Goal: Information Seeking & Learning: Learn about a topic

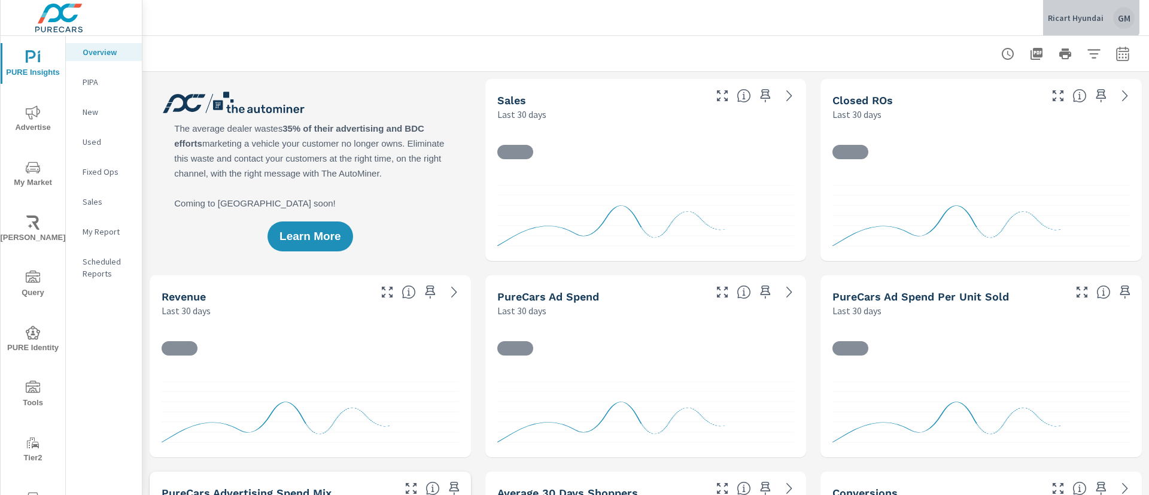
click at [1092, 8] on div "Ricart Hyundai GM" at bounding box center [1091, 18] width 87 height 22
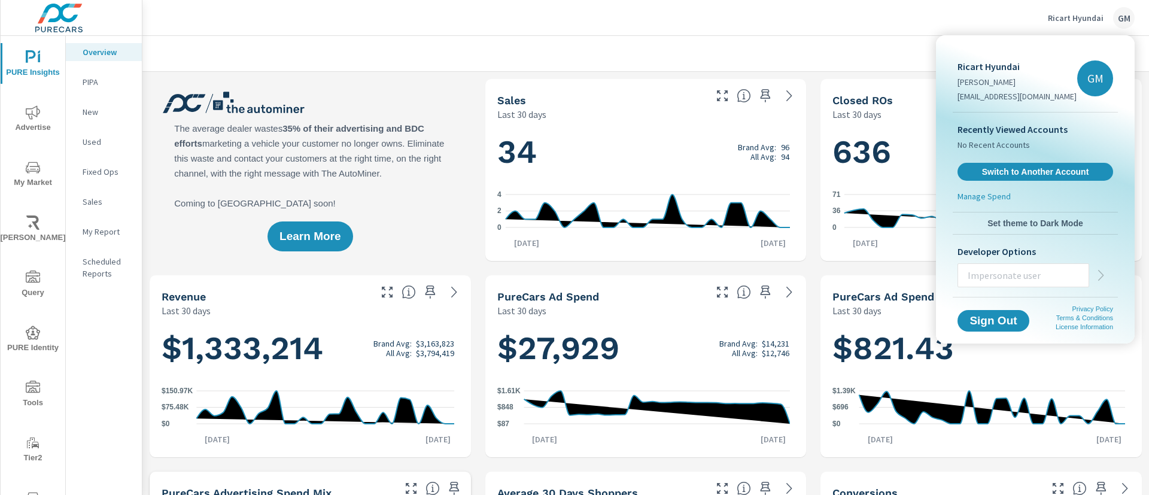
click at [974, 197] on p "Manage Spend" at bounding box center [984, 196] width 53 height 12
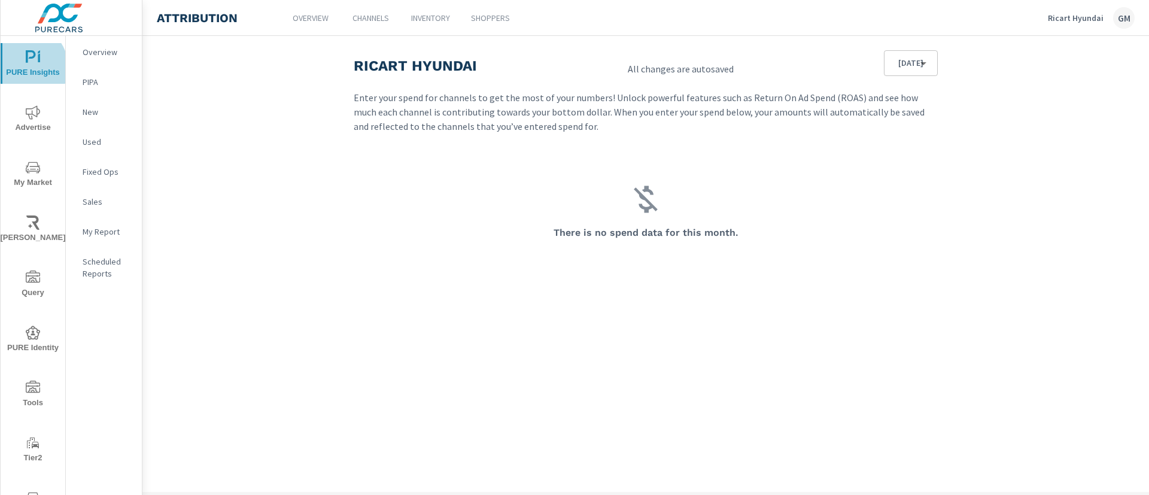
click at [24, 67] on span "PURE Insights" at bounding box center [32, 64] width 57 height 29
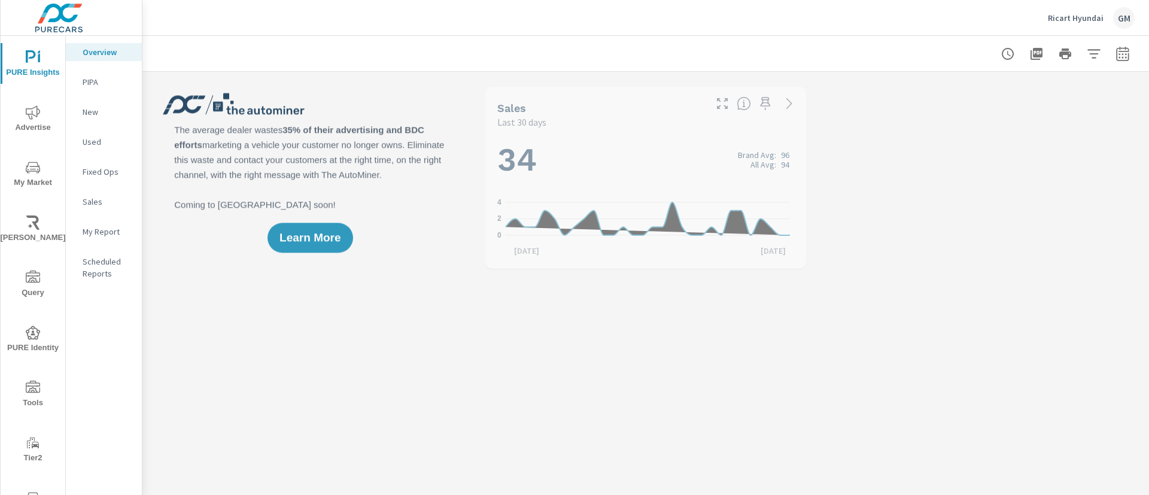
click at [1074, 20] on p "Ricart Hyundai" at bounding box center [1076, 18] width 56 height 11
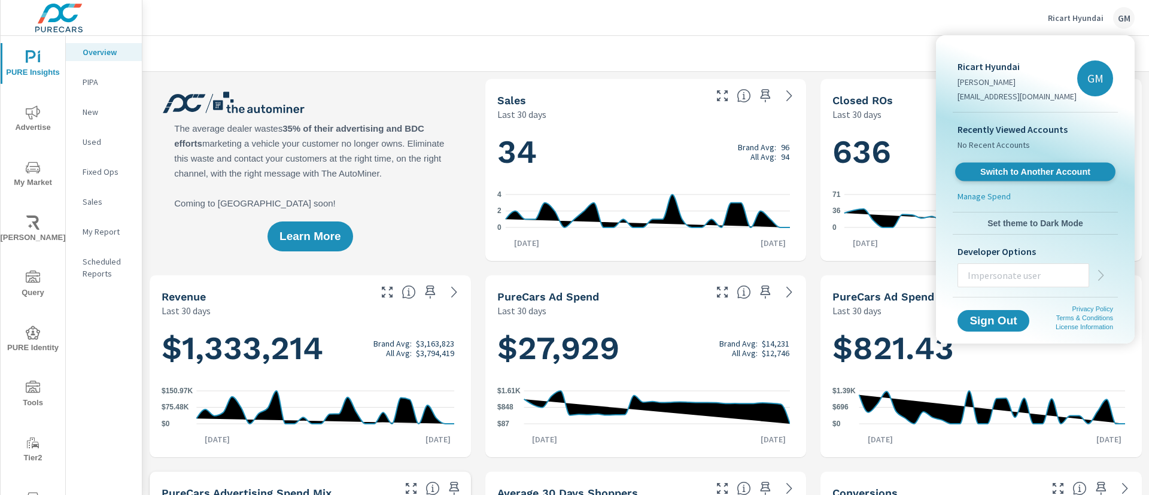
click at [1013, 172] on span "Switch to Another Account" at bounding box center [1035, 171] width 147 height 11
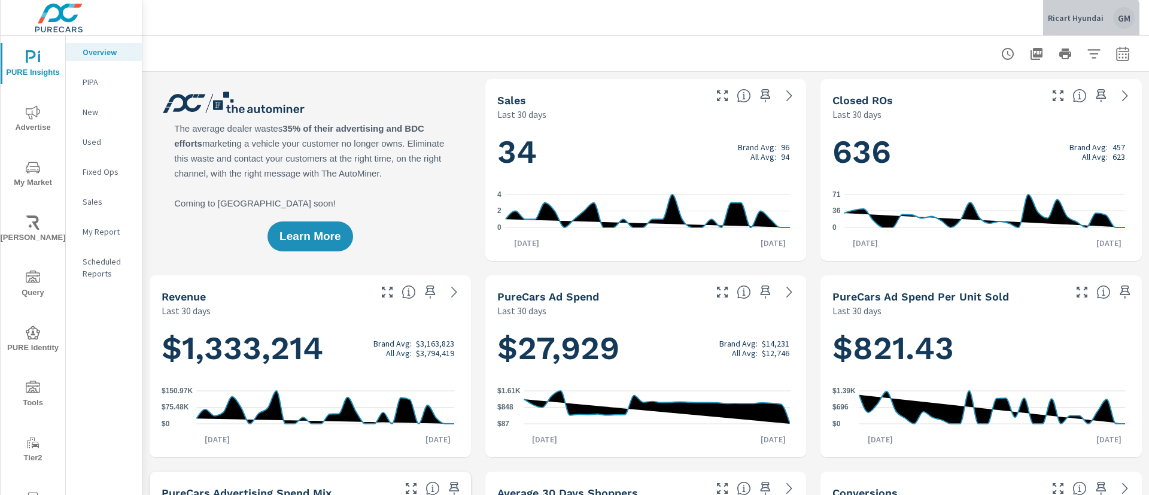
click at [851, 28] on button "Ricart Hyundai GM" at bounding box center [1091, 17] width 96 height 35
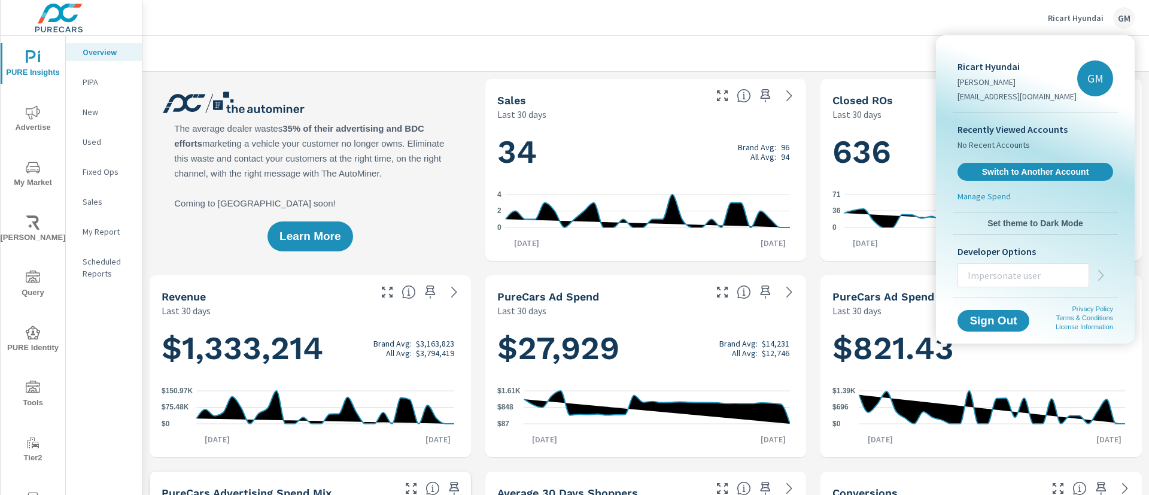
click at [806, 17] on div at bounding box center [574, 247] width 1149 height 495
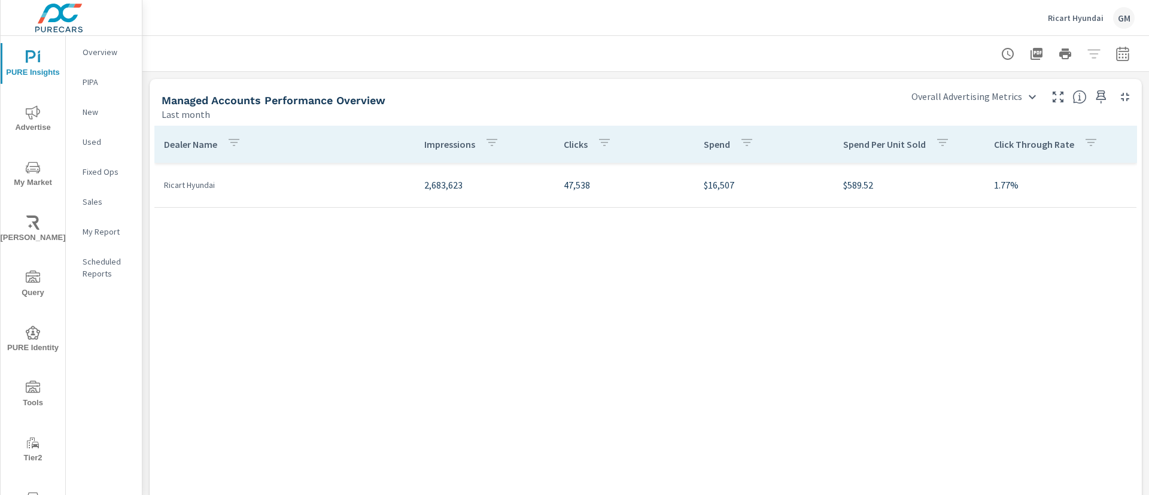
click at [1123, 25] on div "GM" at bounding box center [1124, 18] width 22 height 22
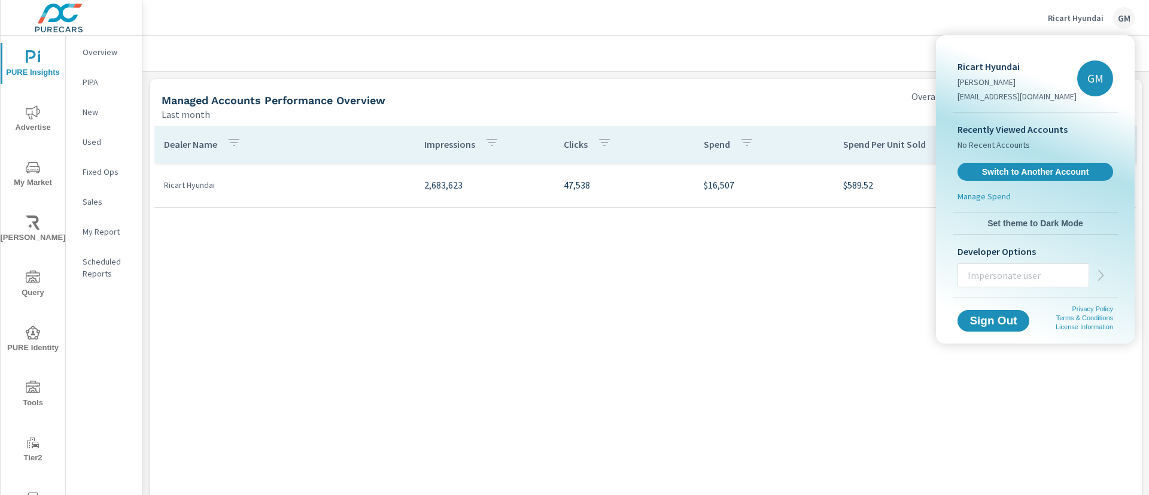
click at [634, 37] on div at bounding box center [574, 247] width 1149 height 495
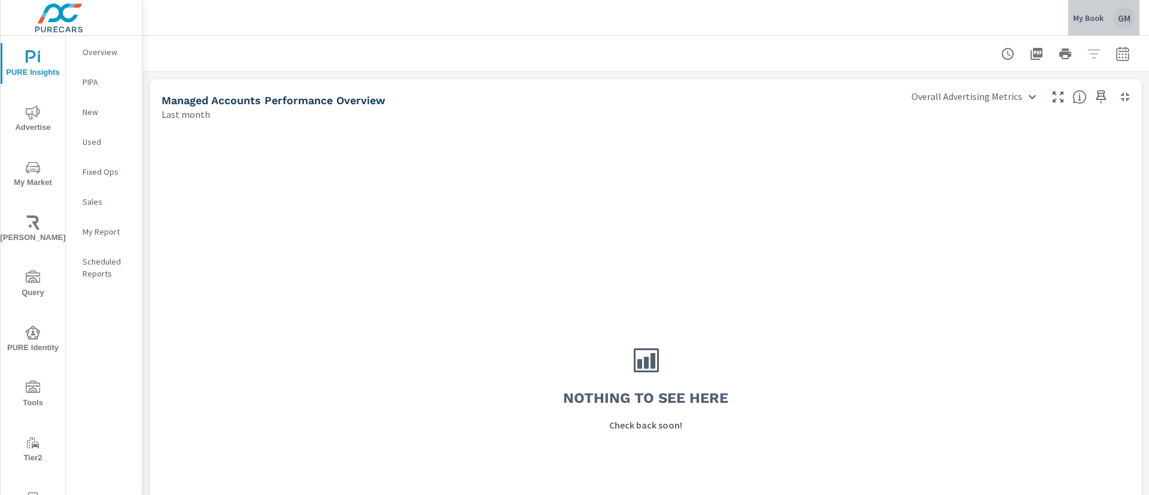
click at [1097, 17] on p "My Book" at bounding box center [1088, 18] width 31 height 11
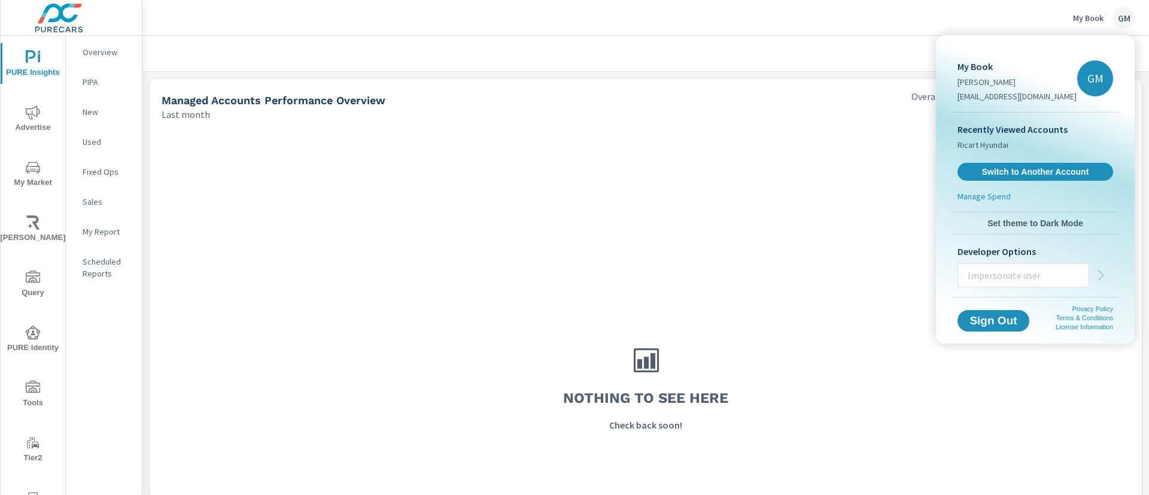
click at [1045, 270] on input "text" at bounding box center [1023, 275] width 130 height 31
type input "taylorw@purecars.com"
click at [1101, 274] on icon "button" at bounding box center [1101, 275] width 14 height 14
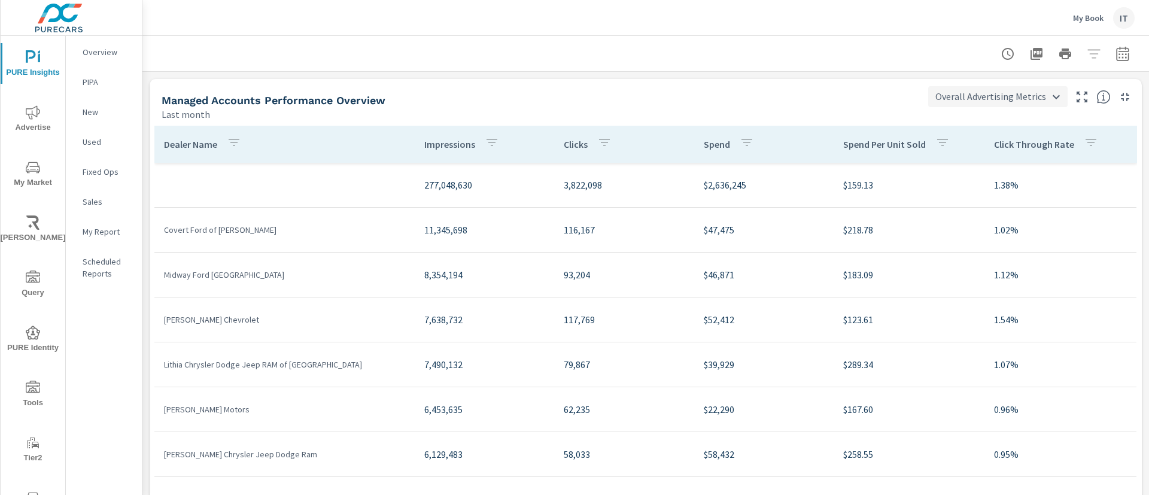
click at [1019, 95] on body "PURE Insights Advertise My Market [PERSON_NAME] Query PURE Identity Tools Tier2…" at bounding box center [574, 247] width 1149 height 495
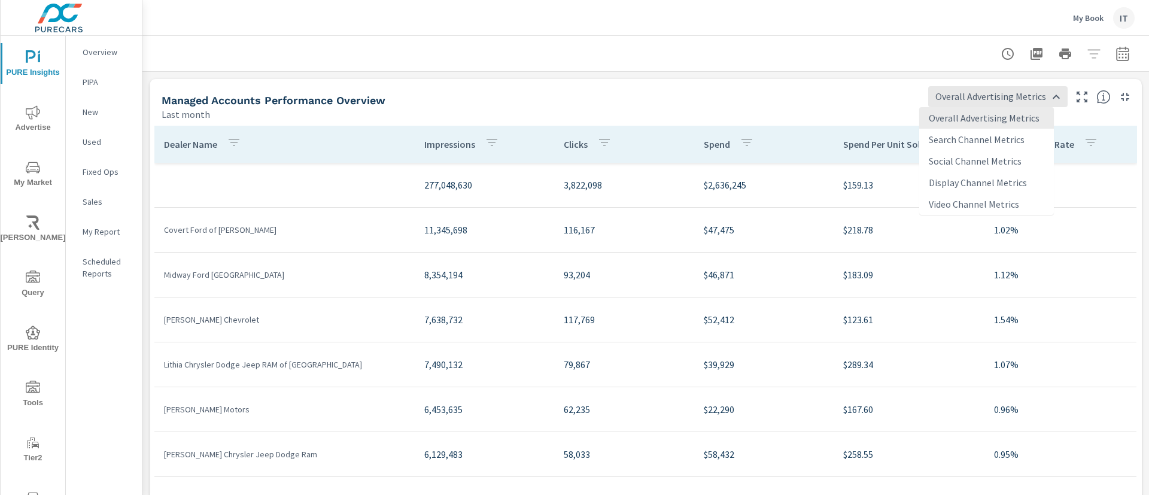
click at [852, 82] on div at bounding box center [574, 247] width 1149 height 495
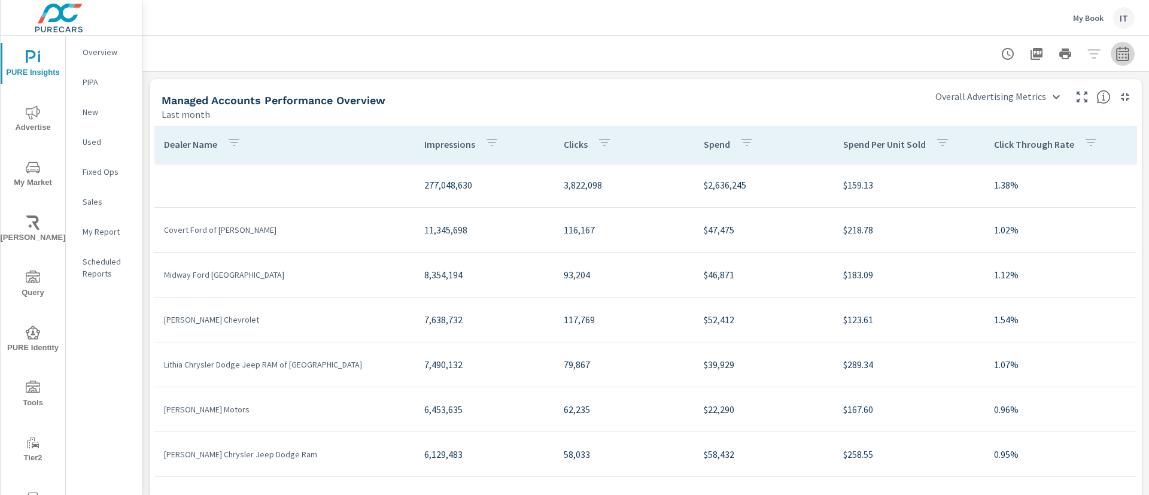
click at [1116, 59] on button "button" at bounding box center [1123, 54] width 24 height 24
select select "Last month"
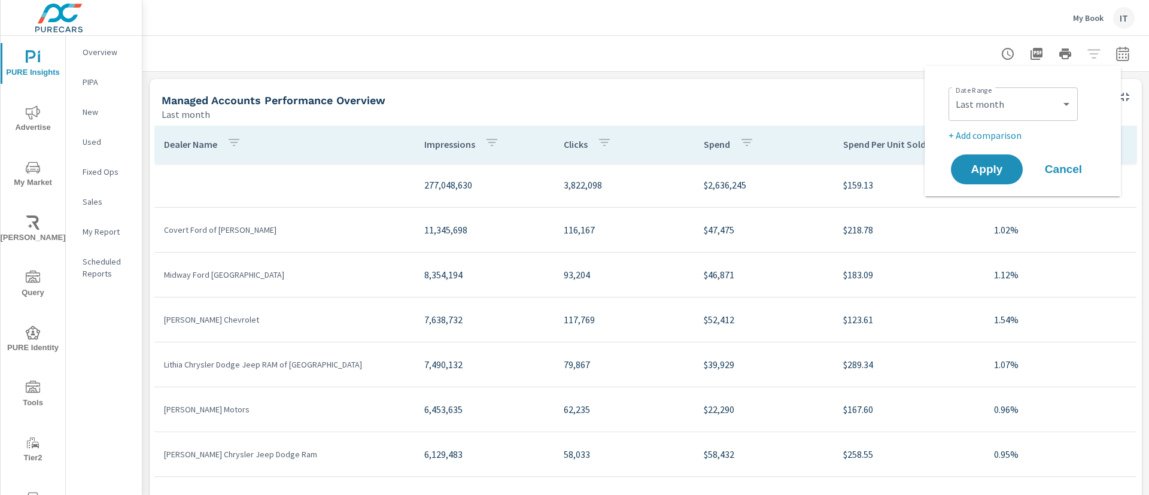
click at [992, 133] on p "+ Add comparison" at bounding box center [1025, 135] width 153 height 14
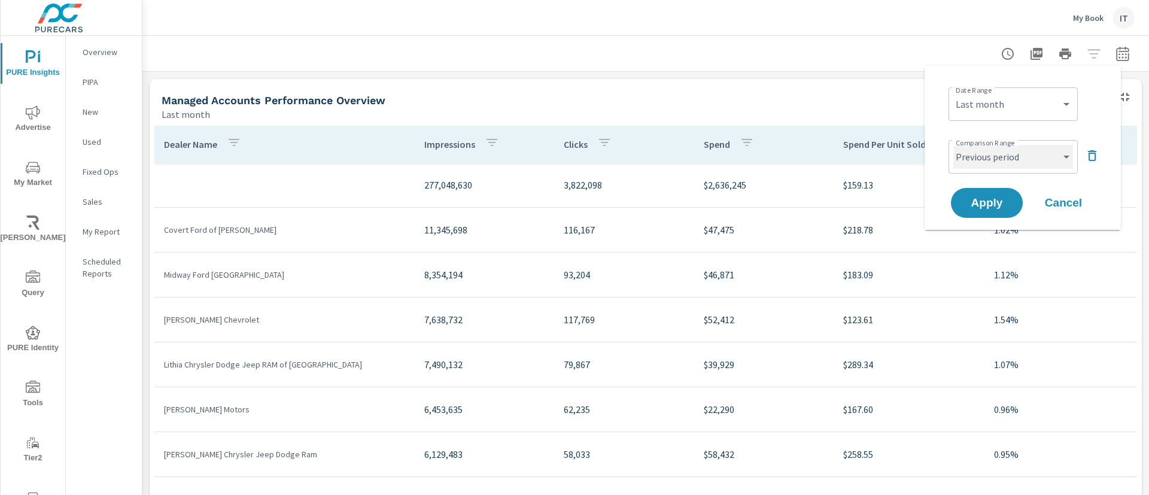
click at [993, 149] on select "Custom Previous period Previous month Previous year" at bounding box center [1014, 157] width 120 height 24
click at [954, 145] on select "Custom Previous period Previous month Previous year" at bounding box center [1014, 157] width 120 height 24
select select "Previous month"
click at [977, 201] on span "Apply" at bounding box center [986, 203] width 49 height 11
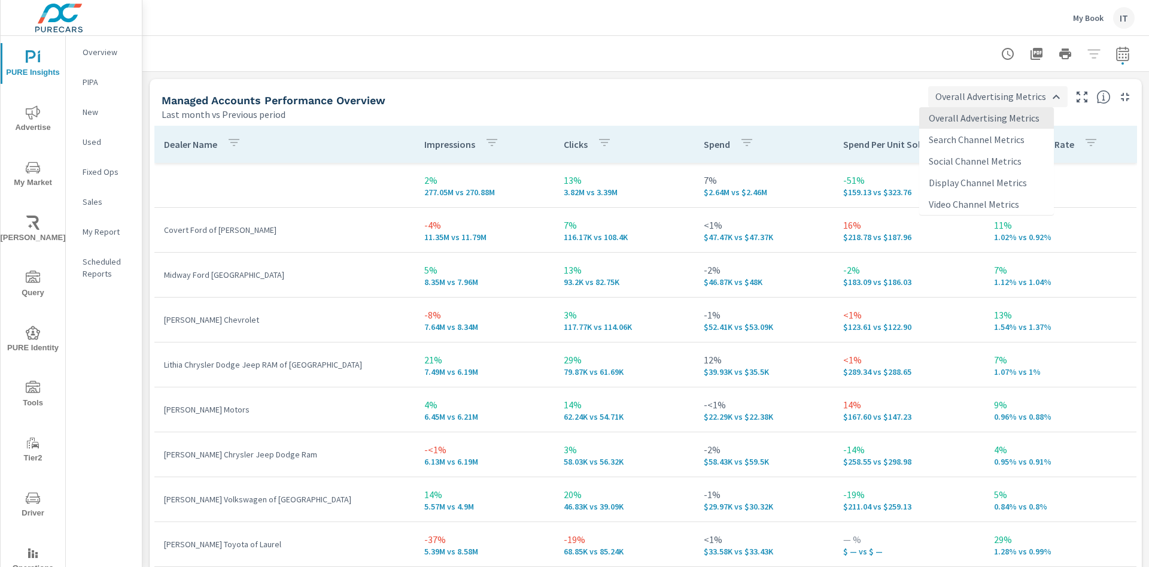
click at [943, 93] on body "PURE Insights Advertise My Market Riley AI Query PURE Identity Tools Tier2 Driv…" at bounding box center [574, 283] width 1149 height 567
click at [793, 95] on div at bounding box center [574, 283] width 1149 height 567
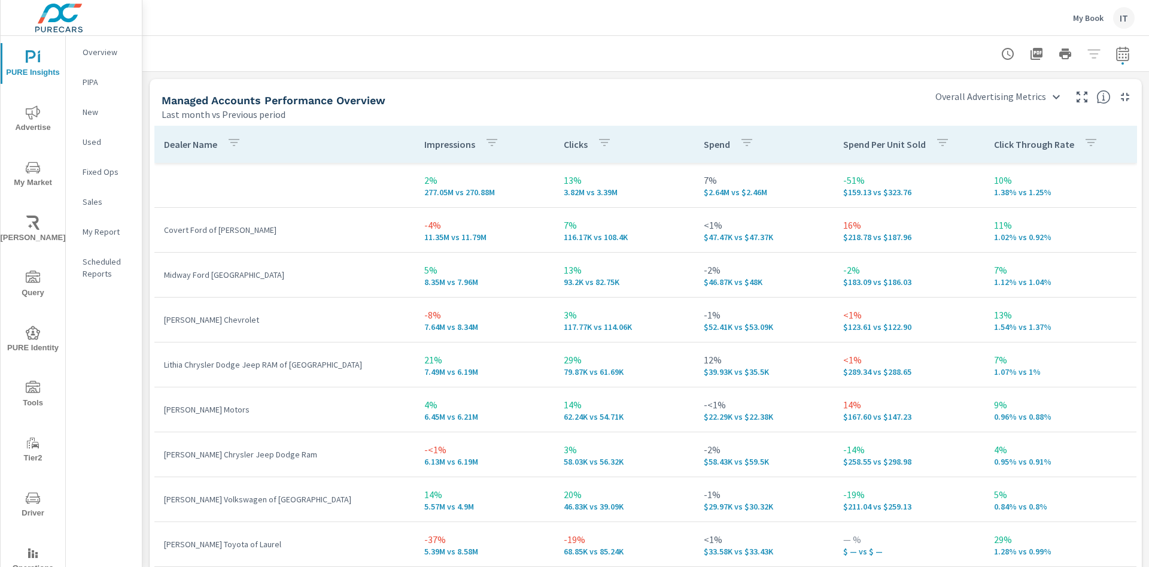
click at [946, 84] on div "Overall Advertising Metrics Overall Advertising Metrics" at bounding box center [1033, 93] width 218 height 28
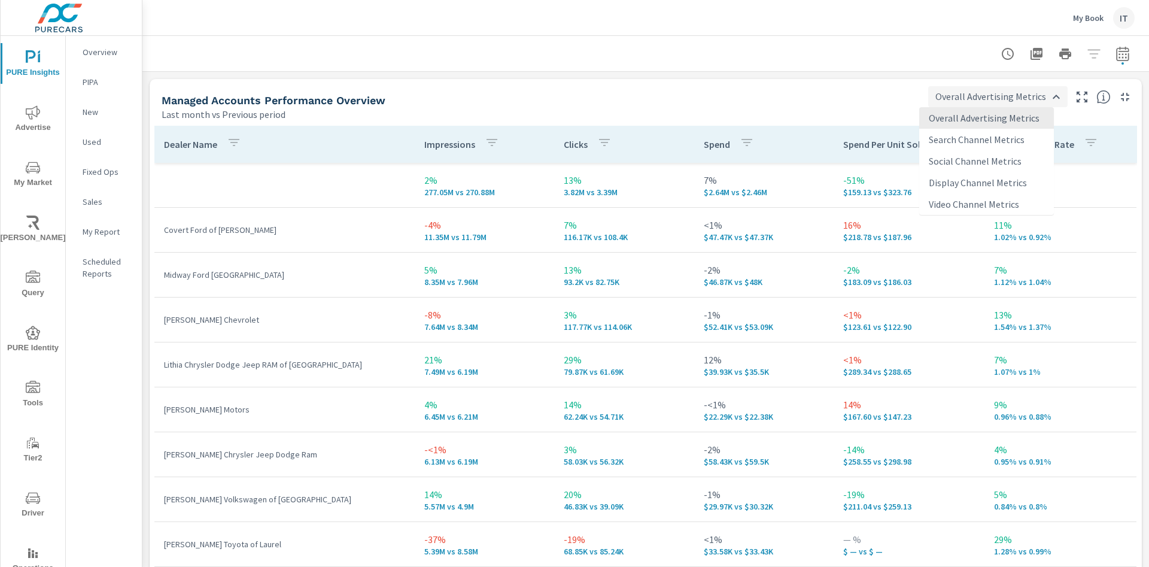
click at [946, 96] on body "PURE Insights Advertise My Market Riley AI Query PURE Identity Tools Tier2 Driv…" at bounding box center [574, 283] width 1149 height 567
click at [937, 137] on li "Search Channel Metrics" at bounding box center [986, 140] width 135 height 22
type input "Search Channel Metrics"
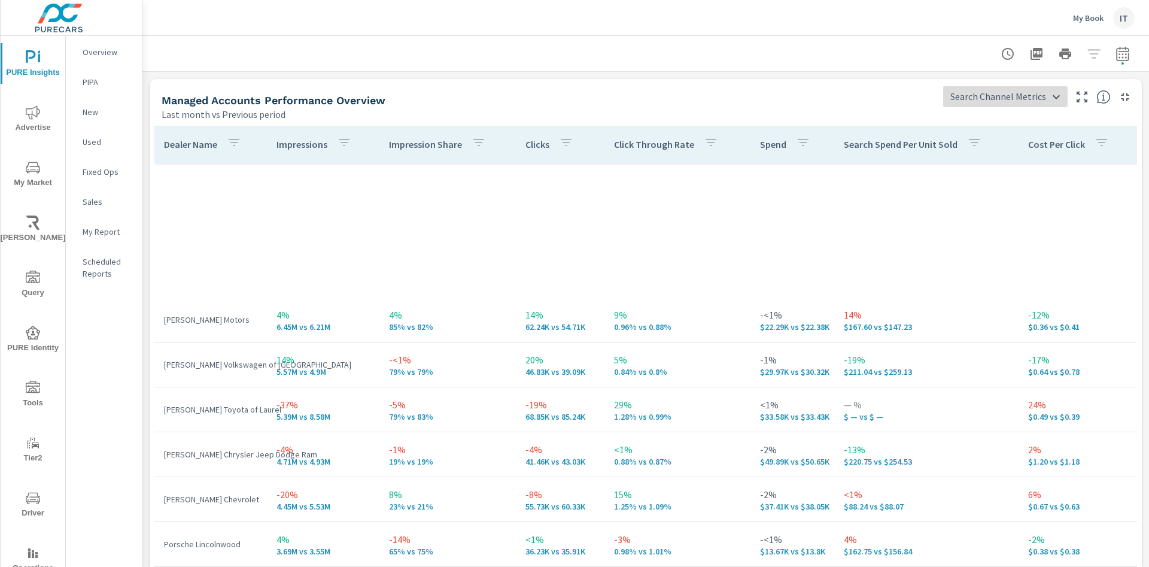
scroll to position [539, 0]
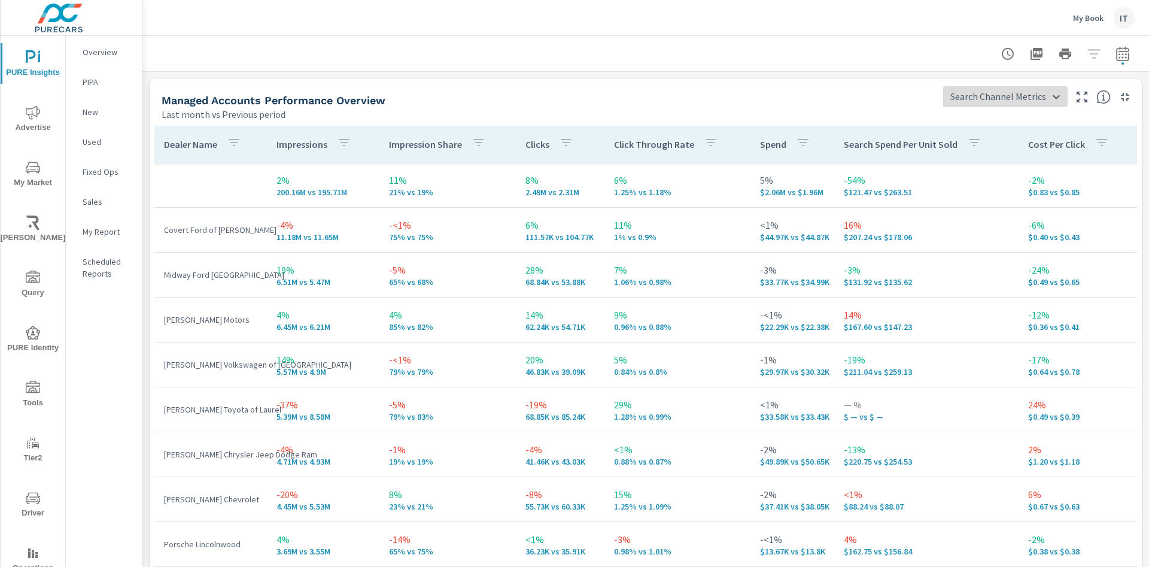
scroll to position [269, 0]
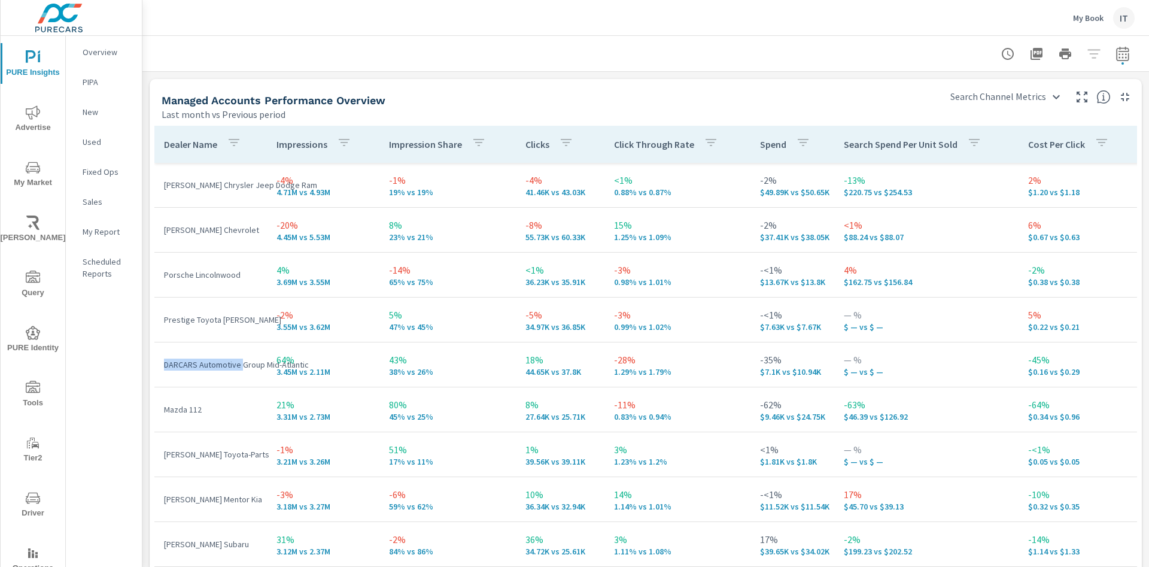
drag, startPoint x: 159, startPoint y: 364, endPoint x: 242, endPoint y: 366, distance: 83.8
click at [242, 366] on td "DARCARS Automotive Group Mid-Atlantic" at bounding box center [210, 364] width 113 height 31
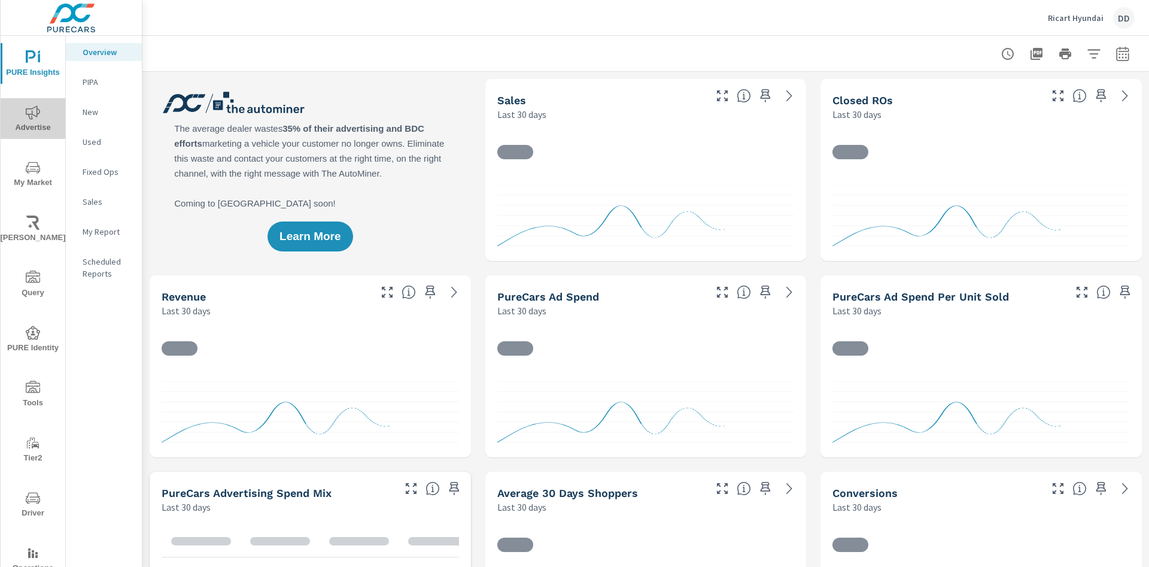
click at [33, 122] on span "Advertise" at bounding box center [32, 119] width 57 height 29
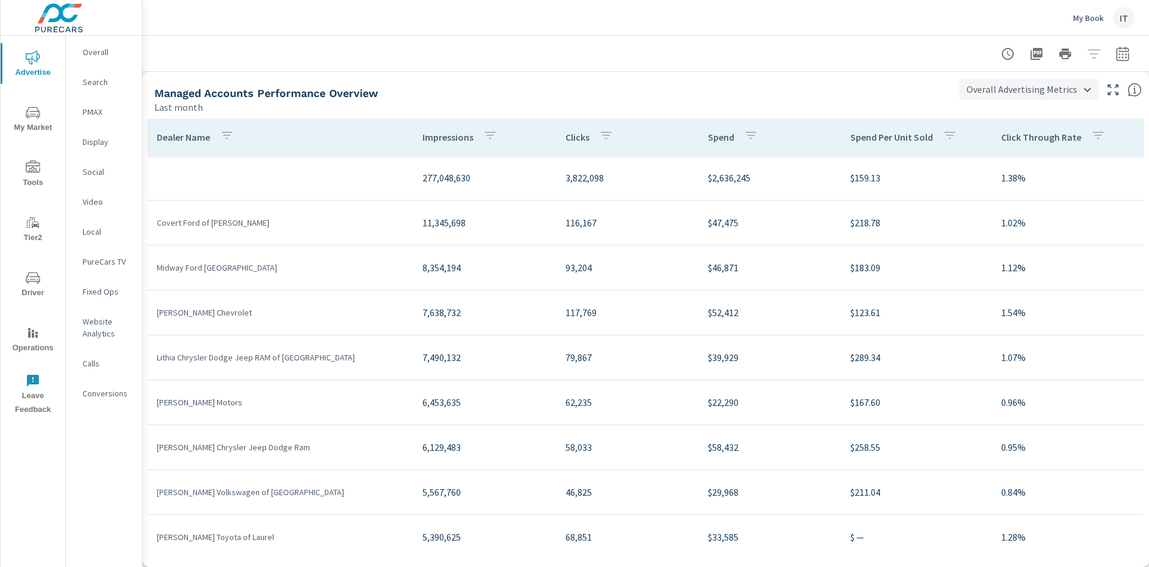
click at [982, 92] on body "Advertise My Market Tools Tier2 Driver Operations Leave Feedback Overall Search…" at bounding box center [574, 283] width 1149 height 567
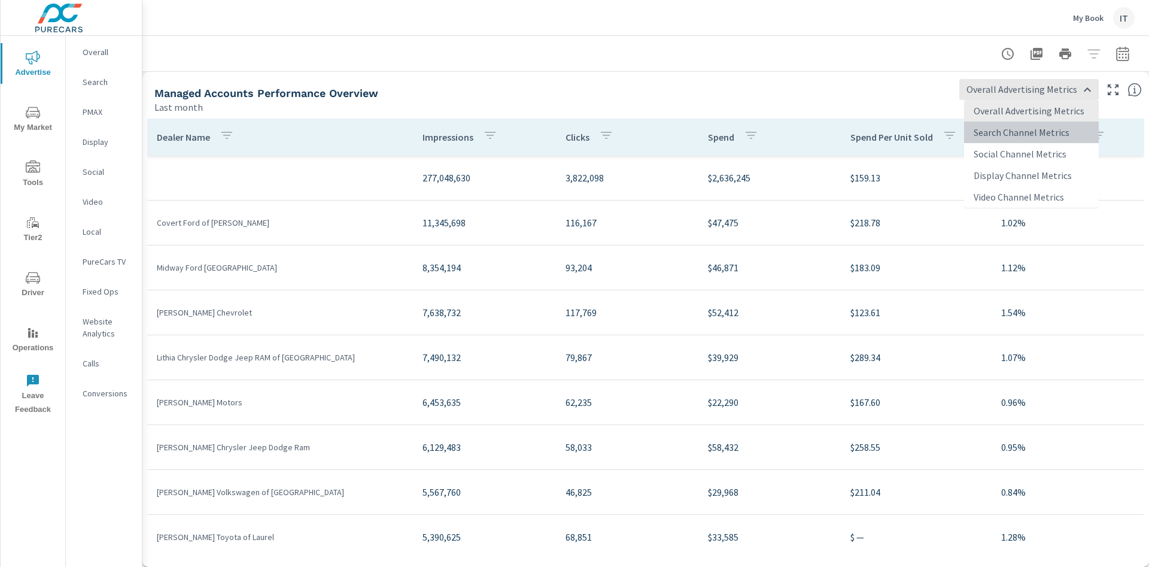
click at [988, 134] on li "Search Channel Metrics" at bounding box center [1031, 133] width 135 height 22
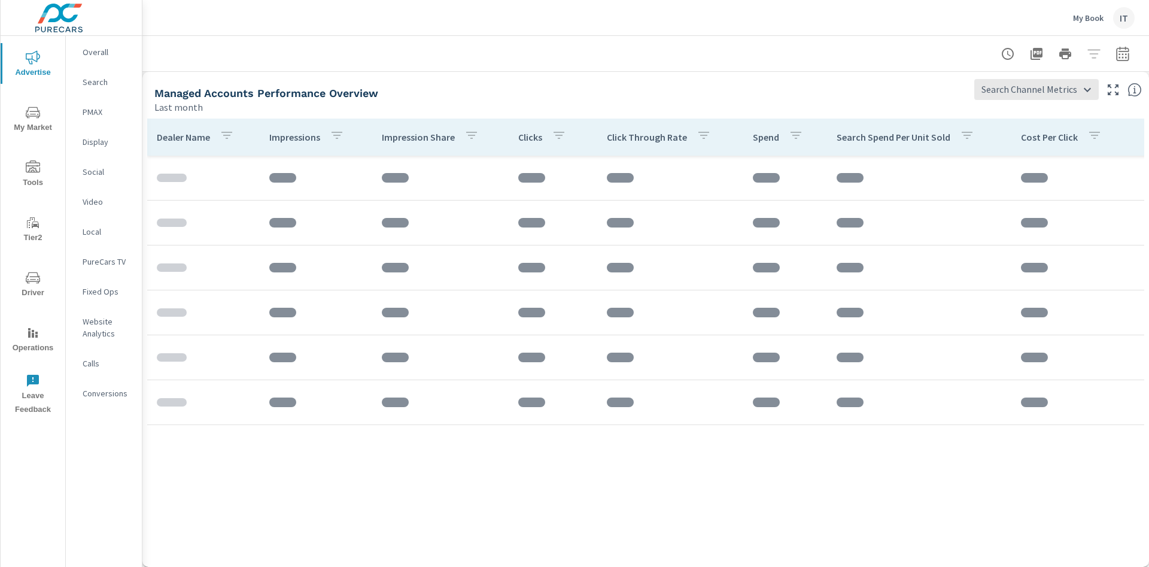
click at [1124, 18] on div "IT" at bounding box center [1124, 18] width 22 height 22
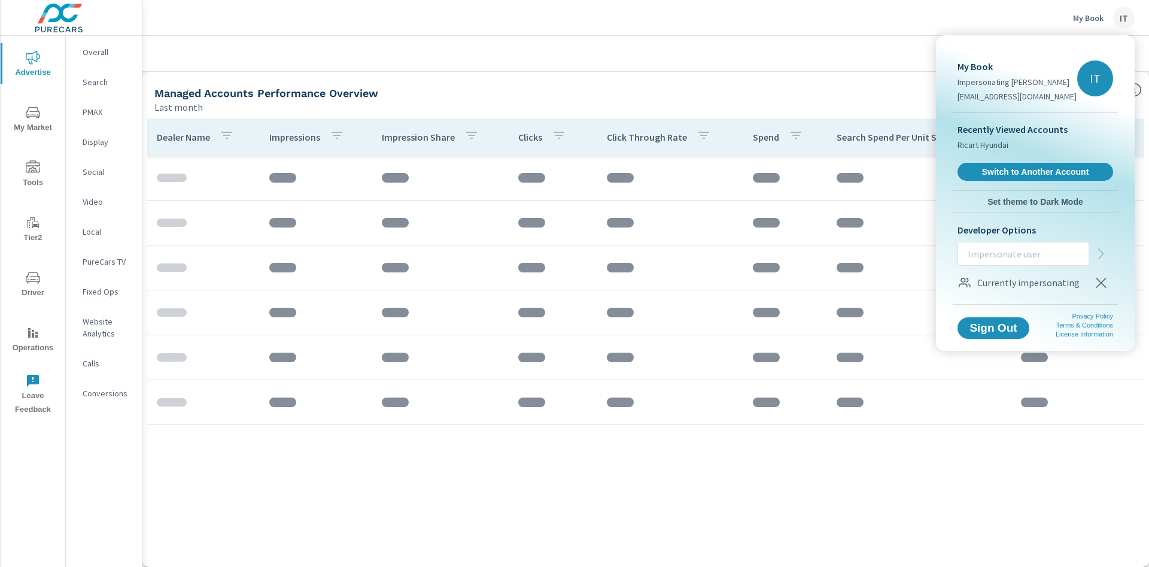
click at [839, 35] on div at bounding box center [574, 283] width 1149 height 567
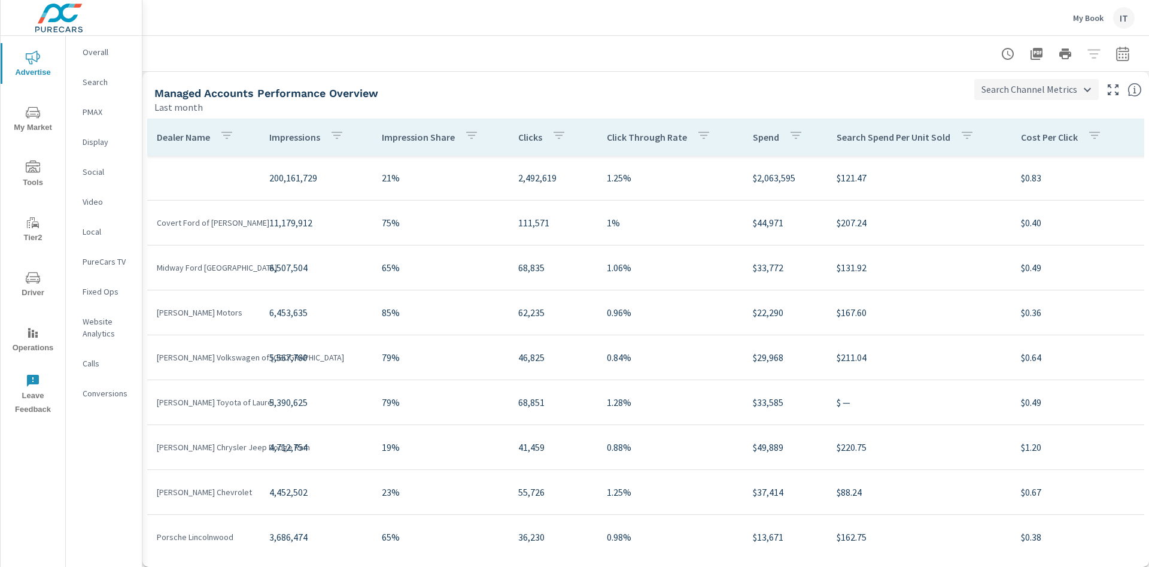
click at [1004, 87] on body "Advertise My Market Tools Tier2 Driver Operations Leave Feedback Overall Search…" at bounding box center [574, 283] width 1149 height 567
click at [1024, 153] on li "Social Channel Metrics" at bounding box center [1042, 154] width 130 height 22
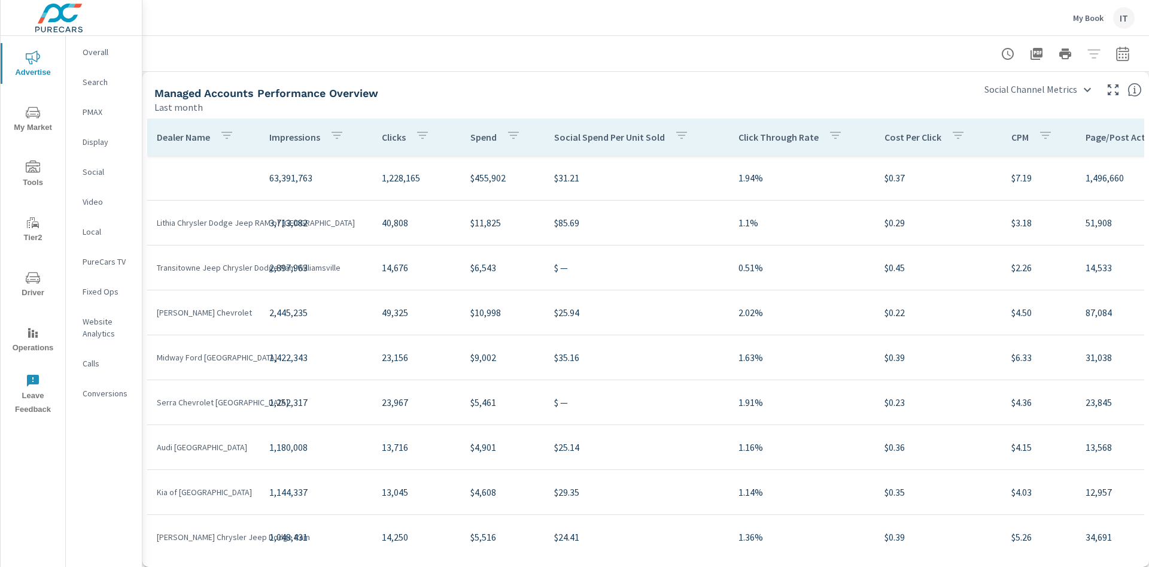
click at [1042, 105] on div "Managed Accounts Performance Overview Last month Social Channel Metrics Social …" at bounding box center [645, 93] width 1007 height 42
click at [1034, 98] on body "Advertise My Market Tools Tier2 Driver Operations Leave Feedback Overall Search…" at bounding box center [574, 283] width 1149 height 567
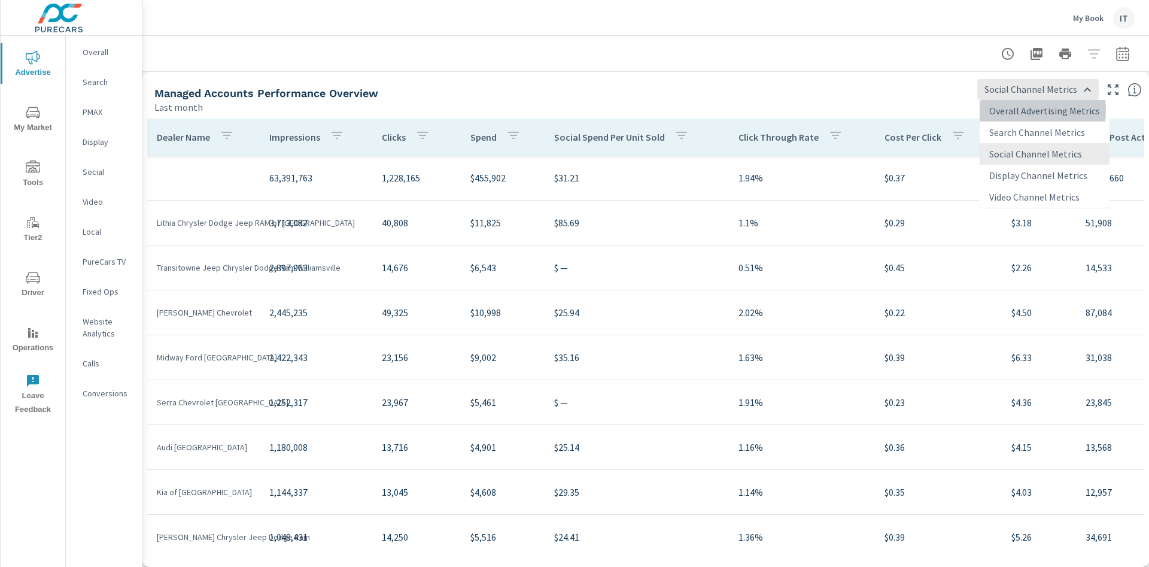
click at [1021, 110] on li "Overall Advertising Metrics" at bounding box center [1045, 111] width 130 height 22
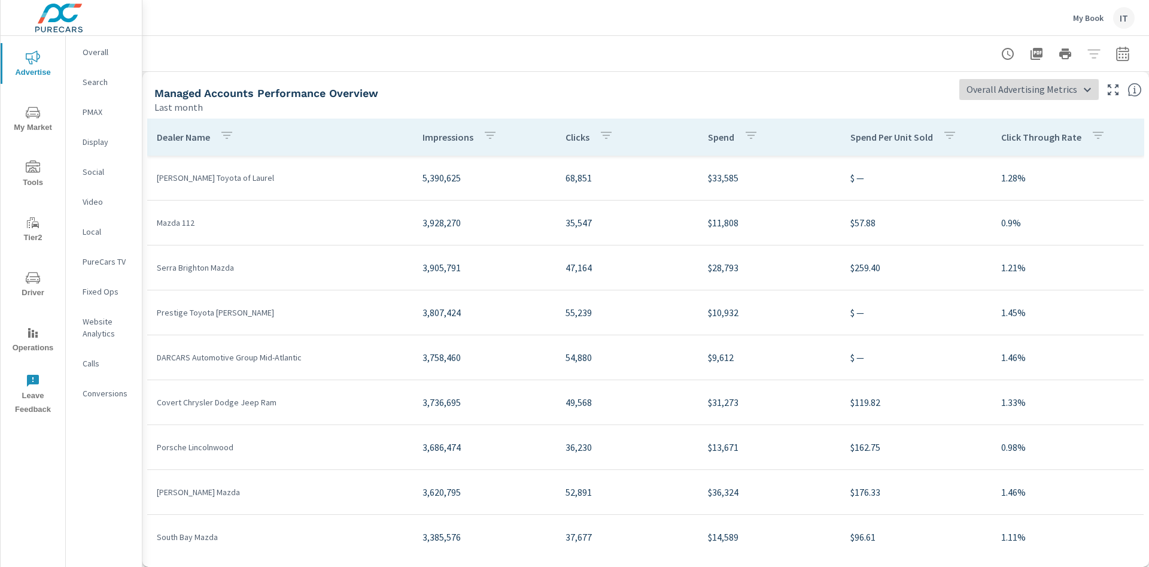
scroll to position [135, 0]
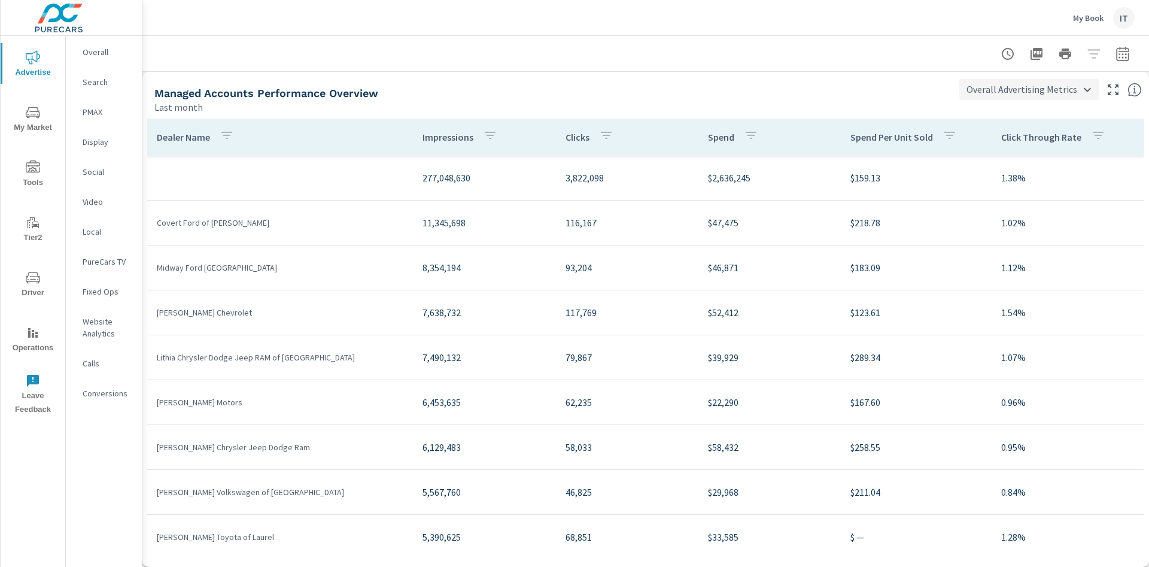
click at [1010, 90] on body "Advertise My Market Tools Tier2 Driver Operations Leave Feedback Overall Search…" at bounding box center [574, 283] width 1149 height 567
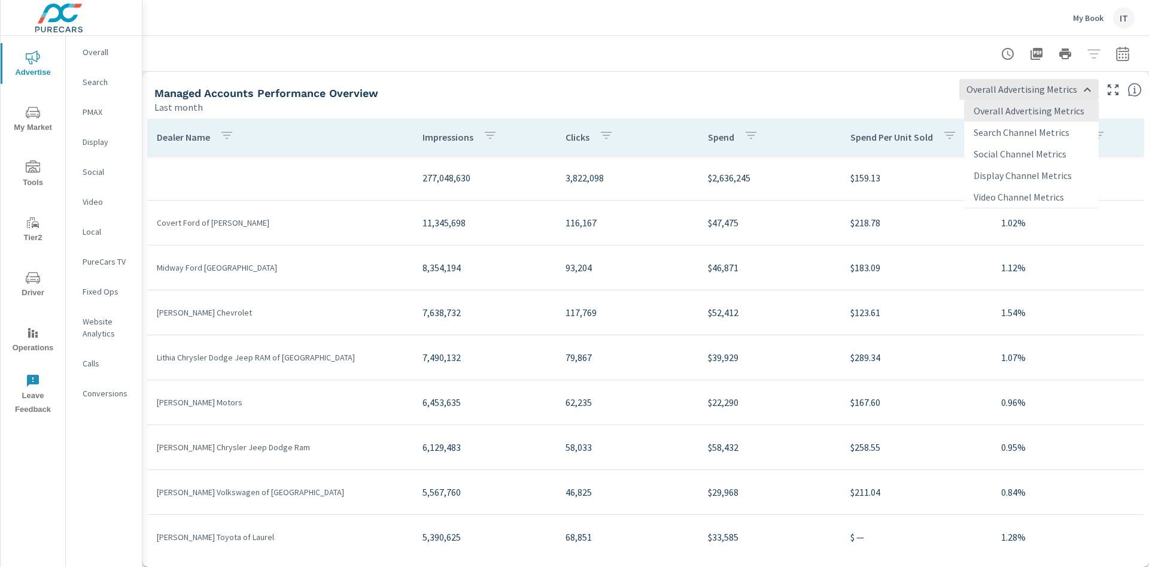
click at [994, 129] on li "Search Channel Metrics" at bounding box center [1031, 133] width 135 height 22
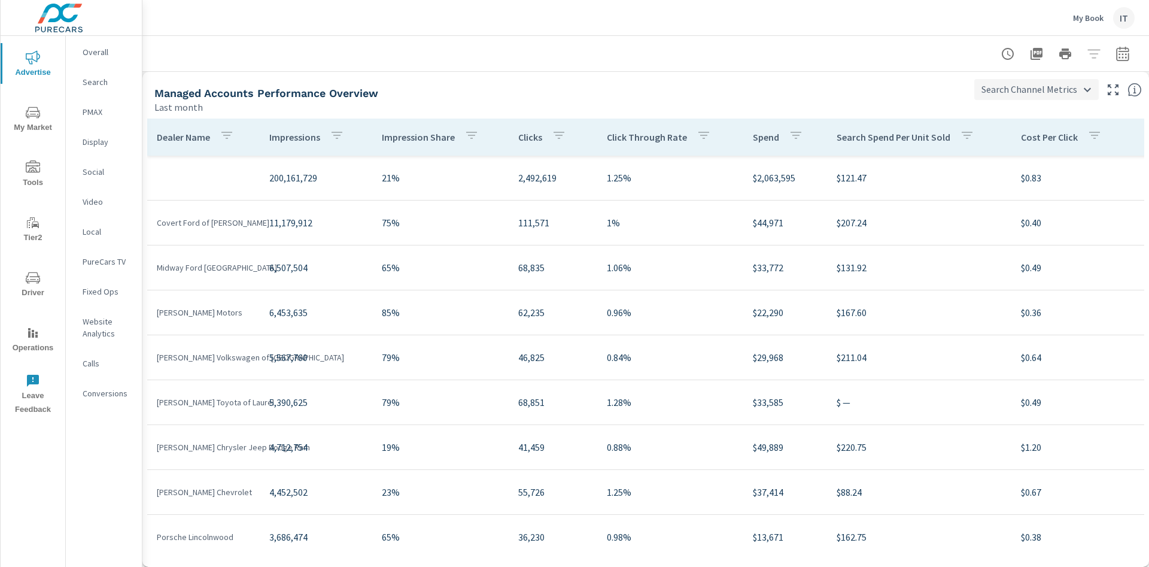
click at [1039, 93] on body "Advertise My Market Tools Tier2 Driver Operations Leave Feedback Overall Search…" at bounding box center [574, 283] width 1149 height 567
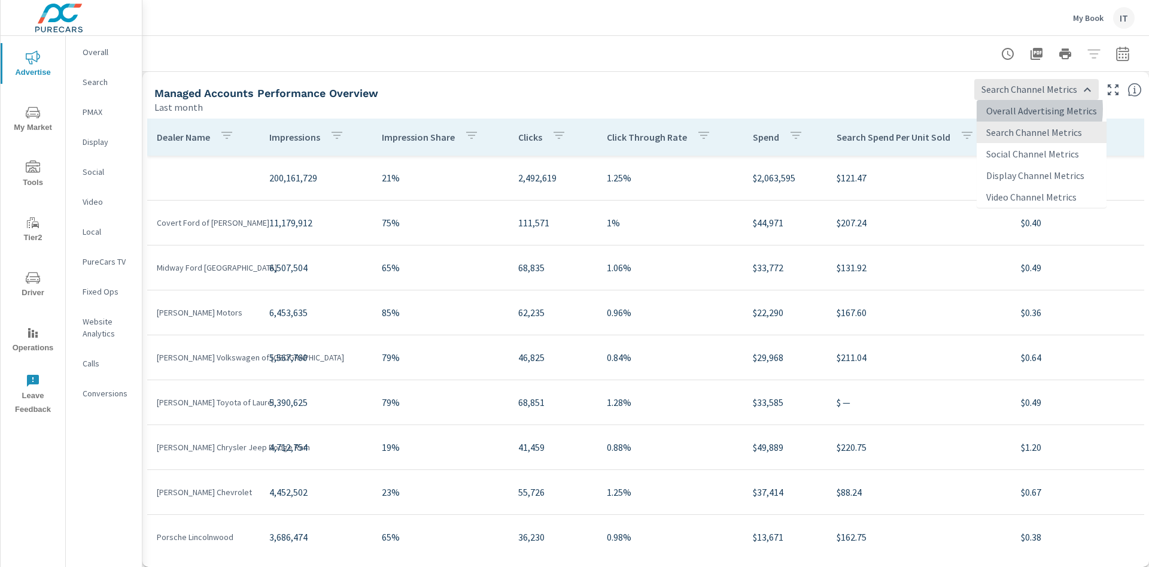
click at [1004, 109] on li "Overall Advertising Metrics" at bounding box center [1042, 111] width 130 height 22
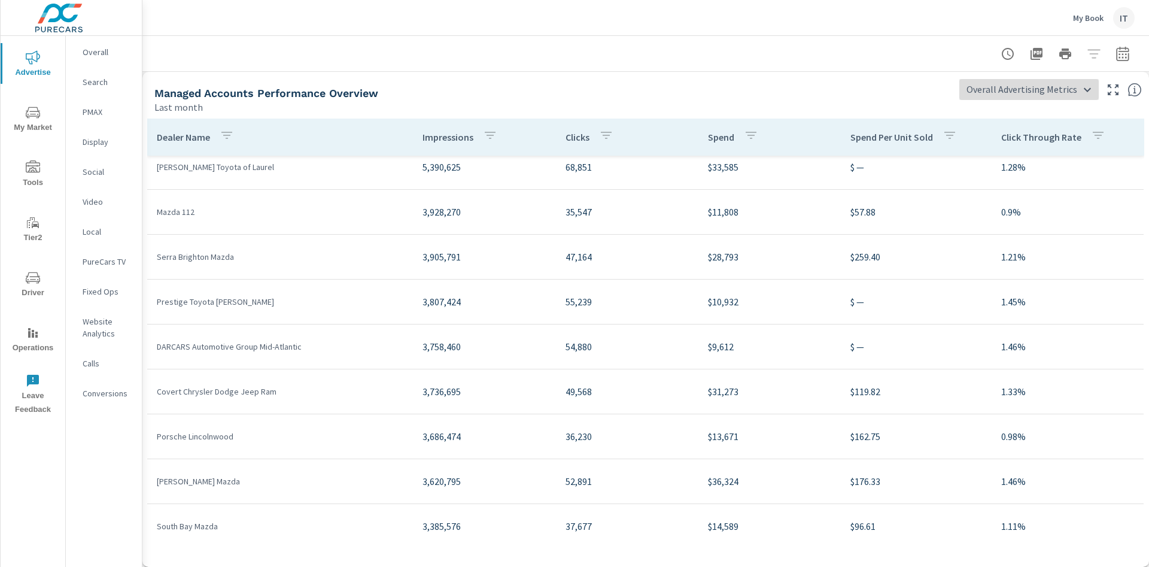
scroll to position [269, 0]
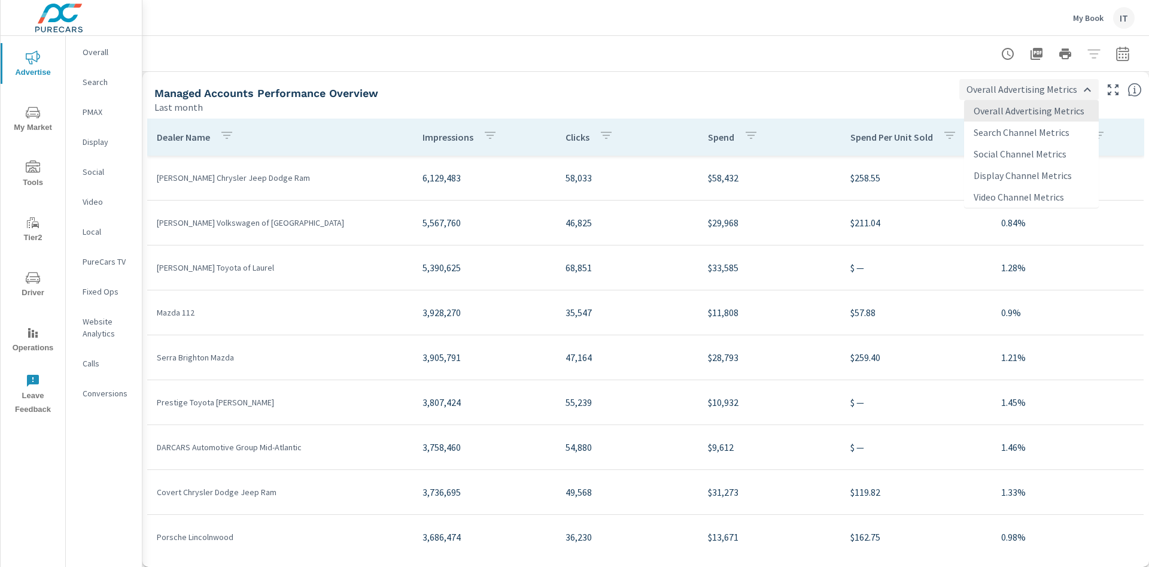
click at [1005, 86] on body "Advertise My Market Tools Tier2 Driver Operations Leave Feedback Overall Search…" at bounding box center [574, 283] width 1149 height 567
click at [466, 108] on div at bounding box center [574, 283] width 1149 height 567
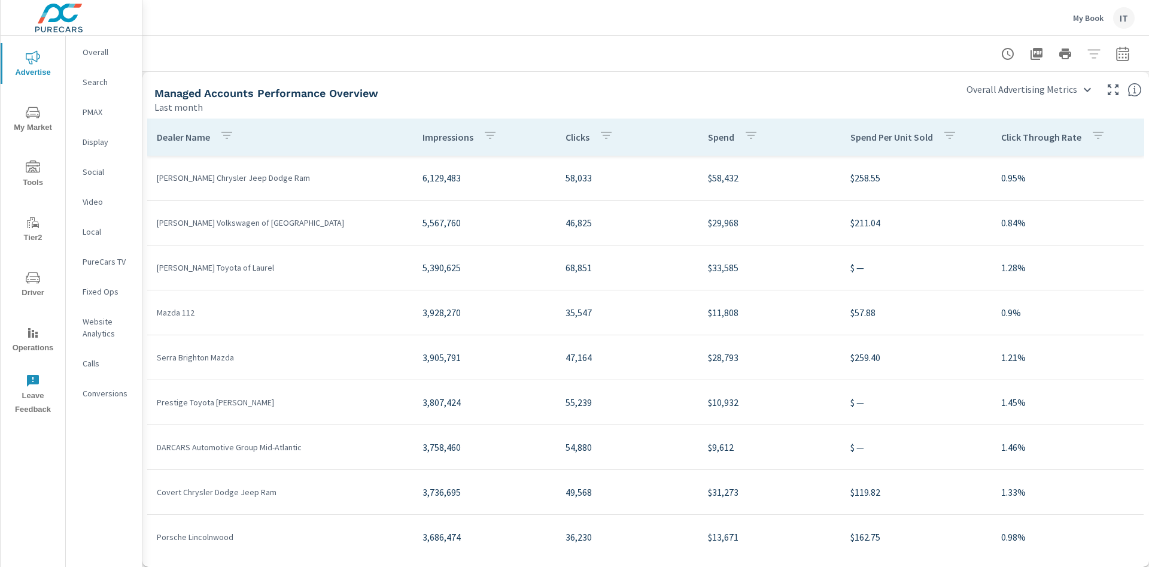
click at [980, 102] on div "Managed Accounts Performance Overview Last month Overall Advertising Metrics Ov…" at bounding box center [645, 93] width 1007 height 42
click at [991, 92] on body "Advertise My Market Tools Tier2 Driver Operations Leave Feedback Overall Search…" at bounding box center [574, 283] width 1149 height 567
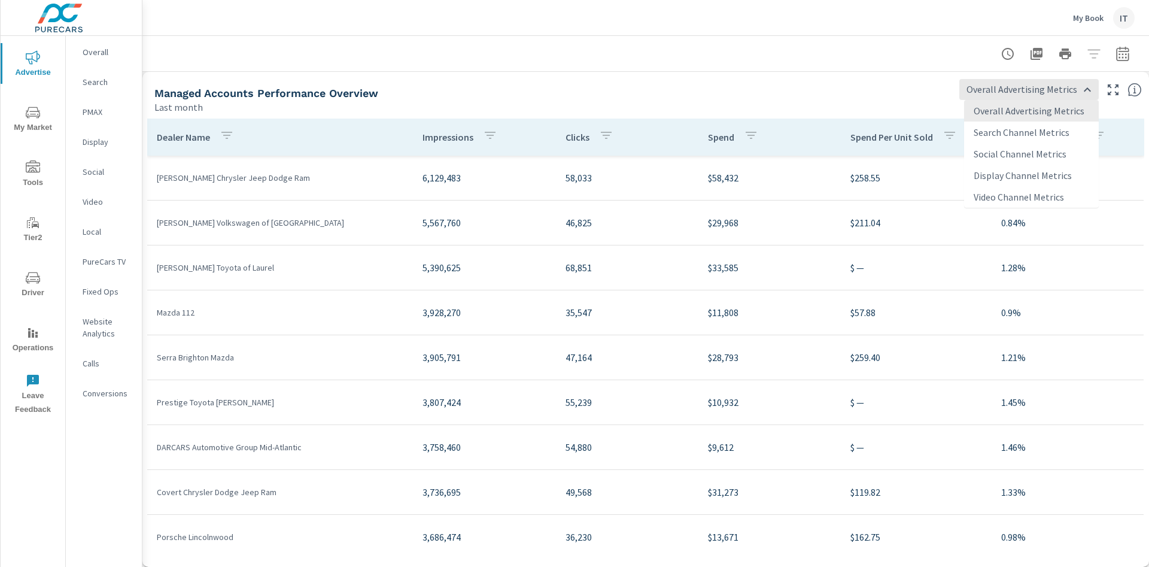
click at [993, 133] on li "Search Channel Metrics" at bounding box center [1031, 133] width 135 height 22
type input "Search Channel Metrics"
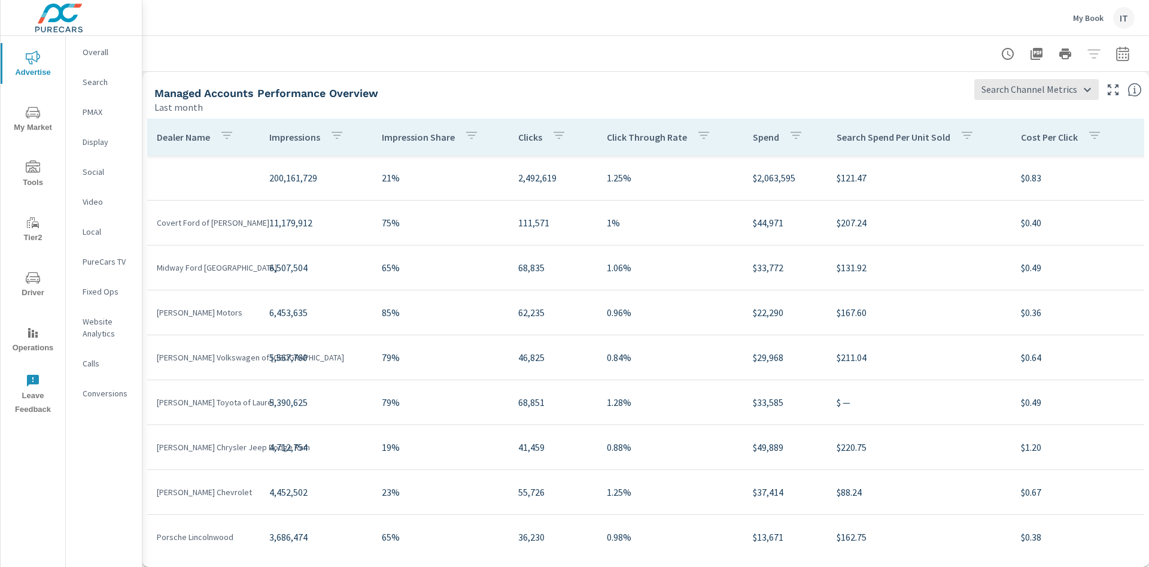
click at [228, 134] on icon "button" at bounding box center [227, 135] width 14 height 14
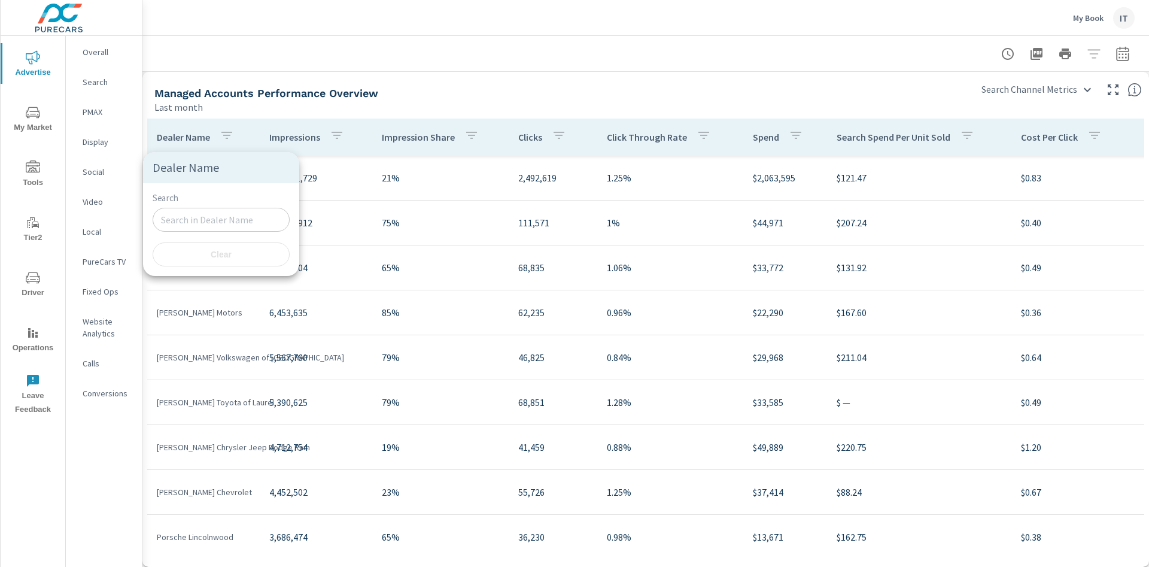
click at [174, 199] on label "Search" at bounding box center [166, 198] width 26 height 9
click at [174, 208] on input "Search" at bounding box center [221, 220] width 137 height 24
click at [190, 209] on input "Search" at bounding box center [221, 220] width 137 height 24
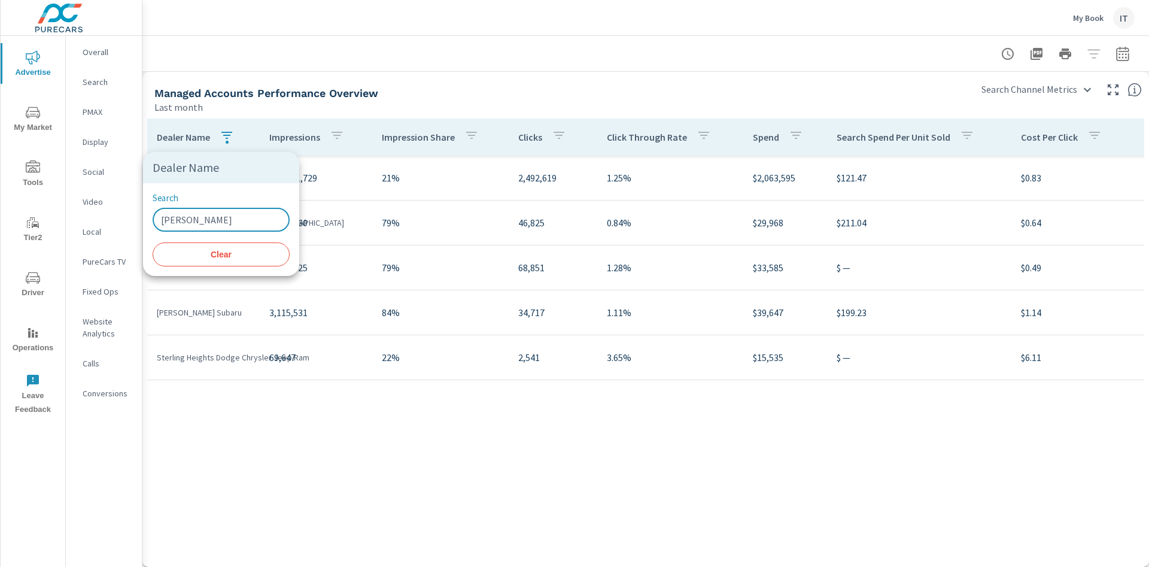
type input "sheehy"
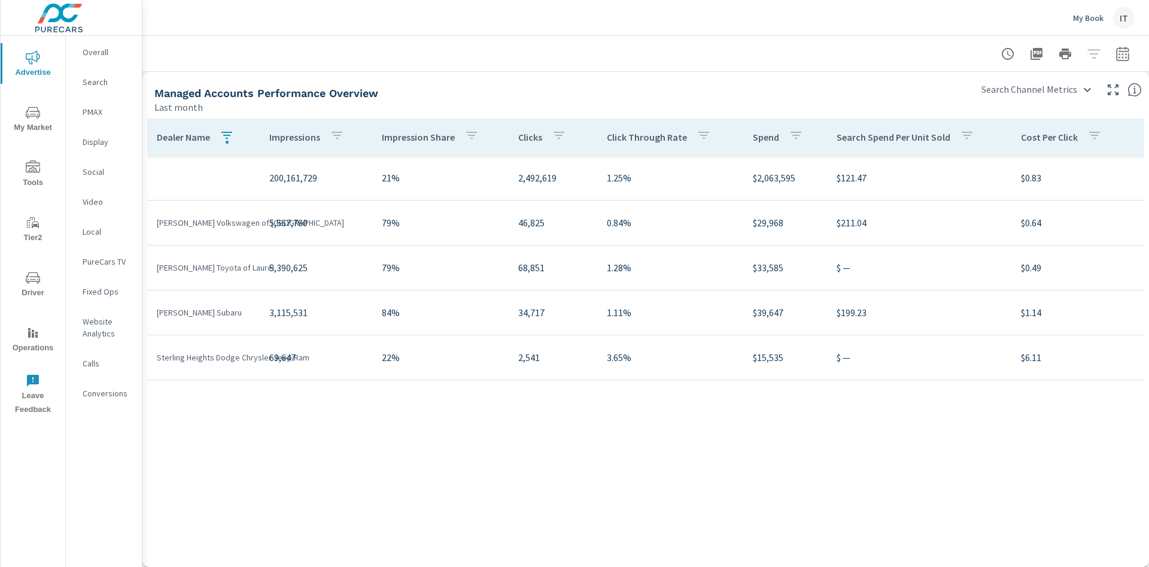
click at [230, 131] on icon "button" at bounding box center [227, 135] width 14 height 14
click at [239, 216] on input "sheehy" at bounding box center [221, 220] width 137 height 24
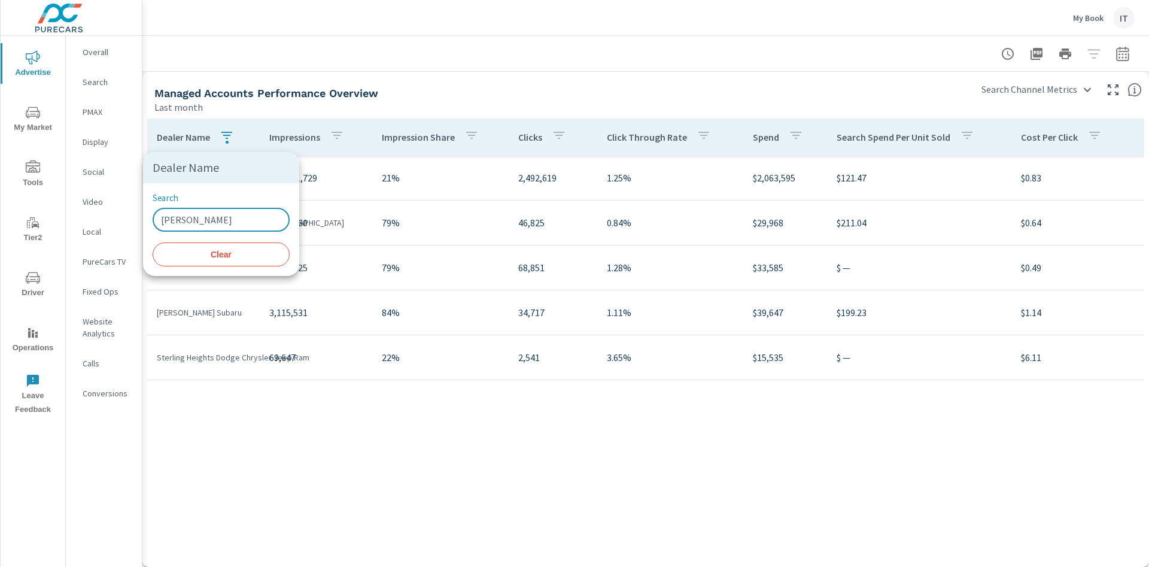
click at [225, 241] on div "Search sheehy ​ Clear" at bounding box center [221, 229] width 156 height 93
click at [229, 262] on button "Clear" at bounding box center [221, 254] width 137 height 24
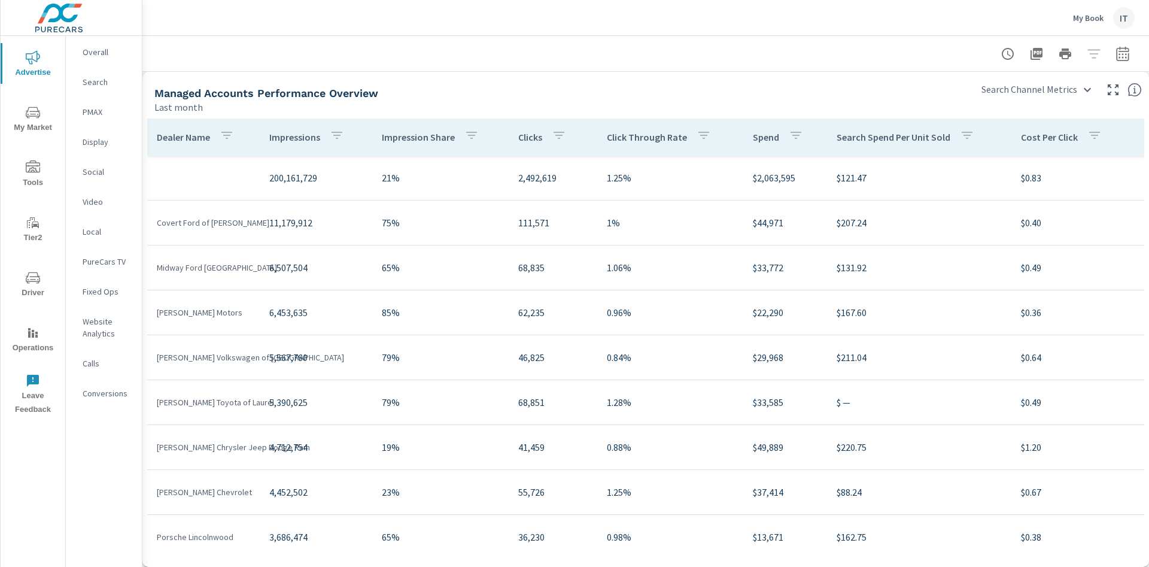
click at [613, 60] on div at bounding box center [646, 53] width 978 height 35
click at [992, 91] on body "Advertise My Market Tools Tier2 Driver Operations Leave Feedback Overall Search…" at bounding box center [574, 283] width 1149 height 567
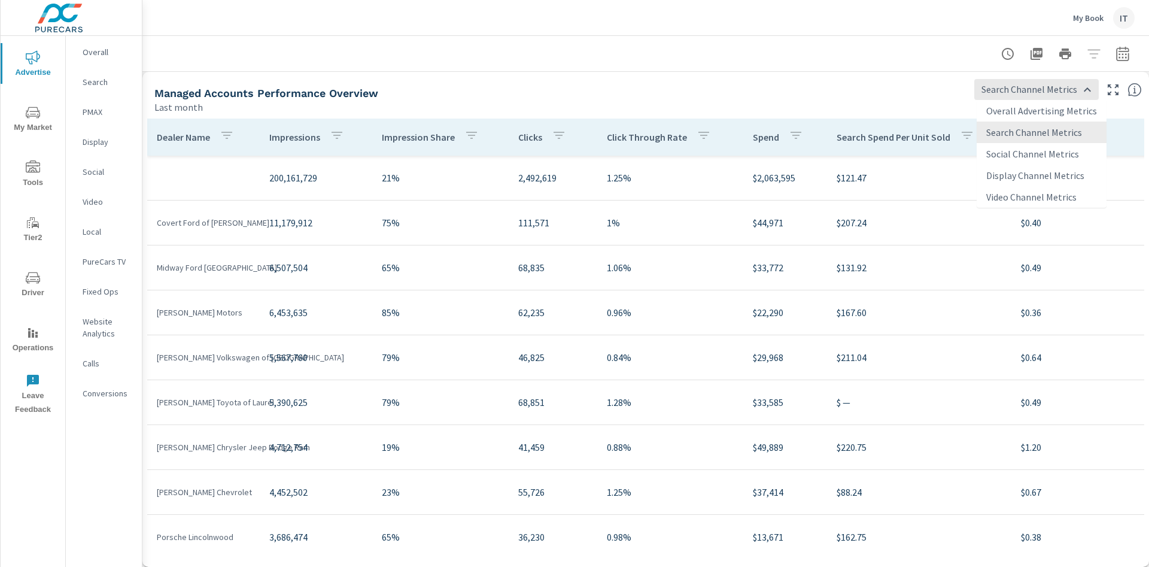
click at [989, 119] on li "Overall Advertising Metrics" at bounding box center [1042, 111] width 130 height 22
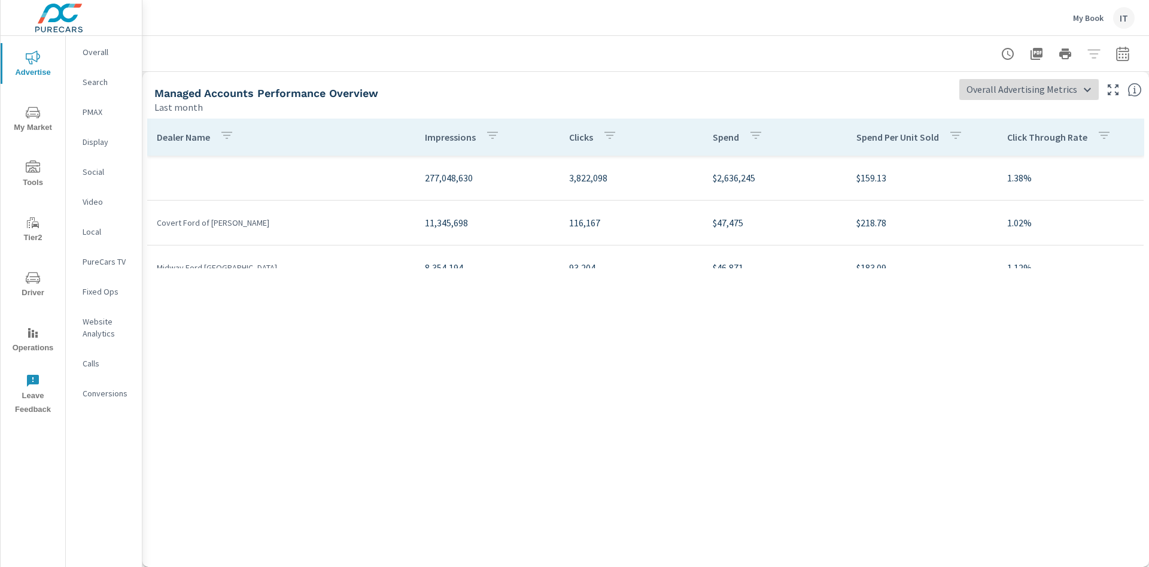
scroll to position [269, 0]
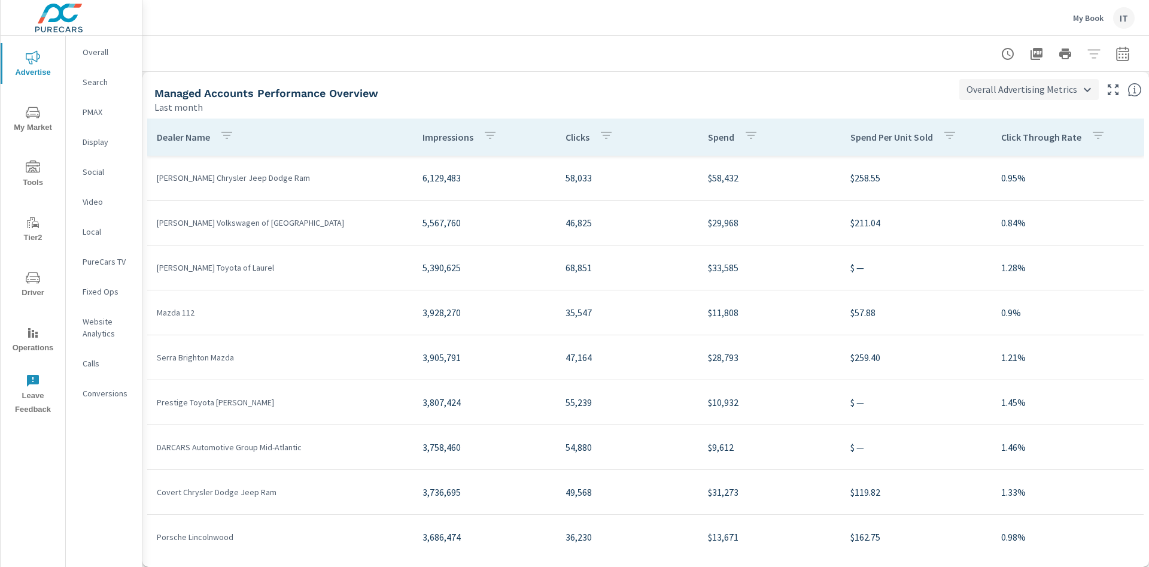
click at [1018, 87] on body "Advertise My Market Tools Tier2 Driver Operations Leave Feedback Overall Search…" at bounding box center [574, 283] width 1149 height 567
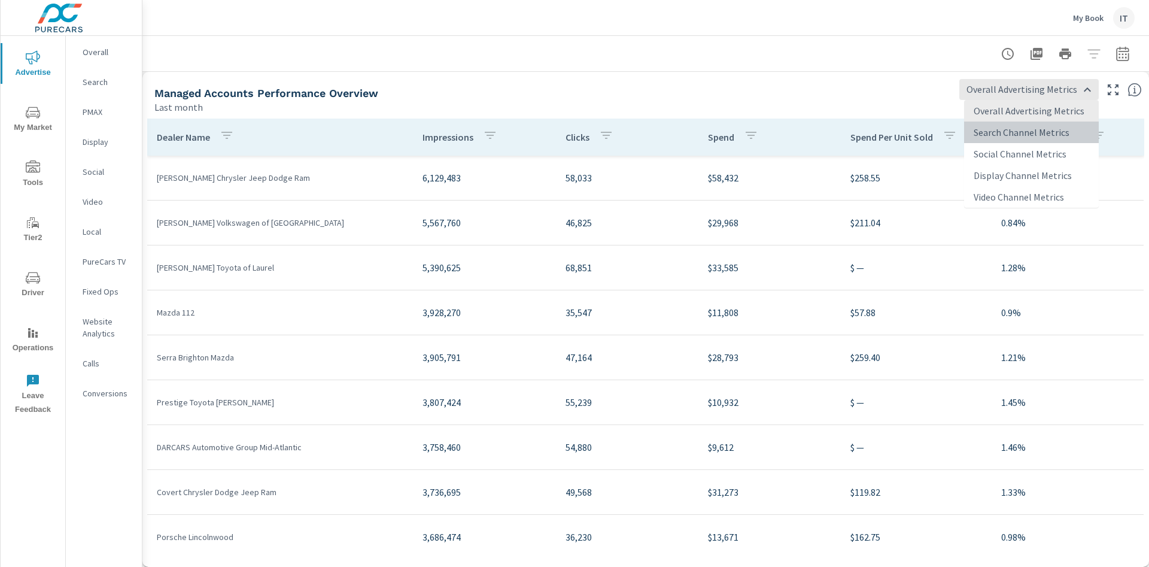
click at [1008, 130] on li "Search Channel Metrics" at bounding box center [1031, 133] width 135 height 22
type input "Search Channel Metrics"
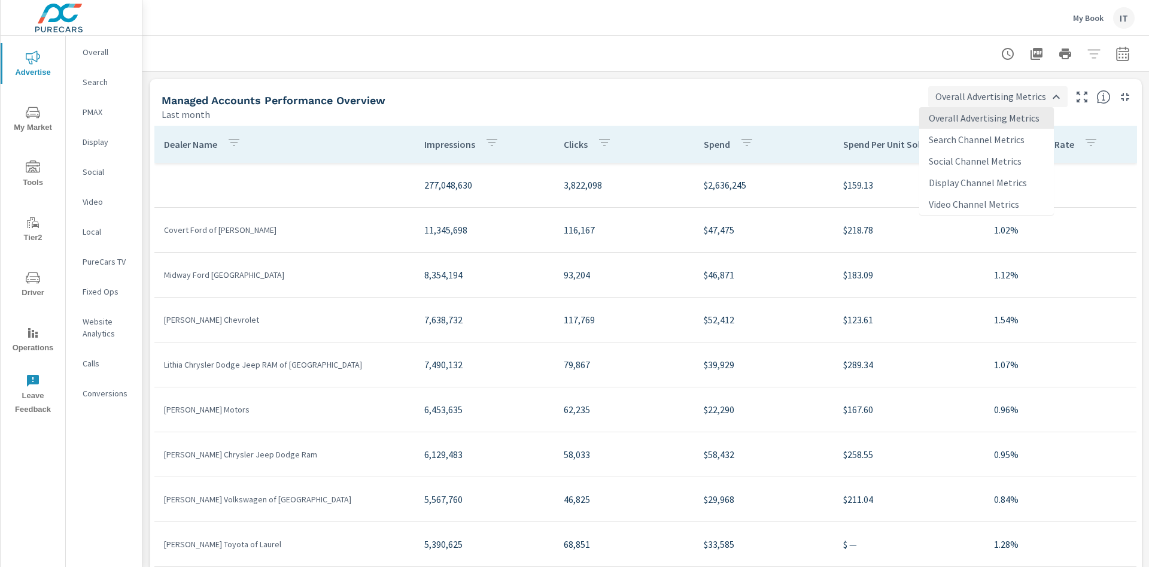
click at [1021, 98] on body "Advertise My Market Tools Tier2 Driver Operations Leave Feedback Overall Search…" at bounding box center [574, 283] width 1149 height 567
click at [831, 93] on div at bounding box center [574, 283] width 1149 height 567
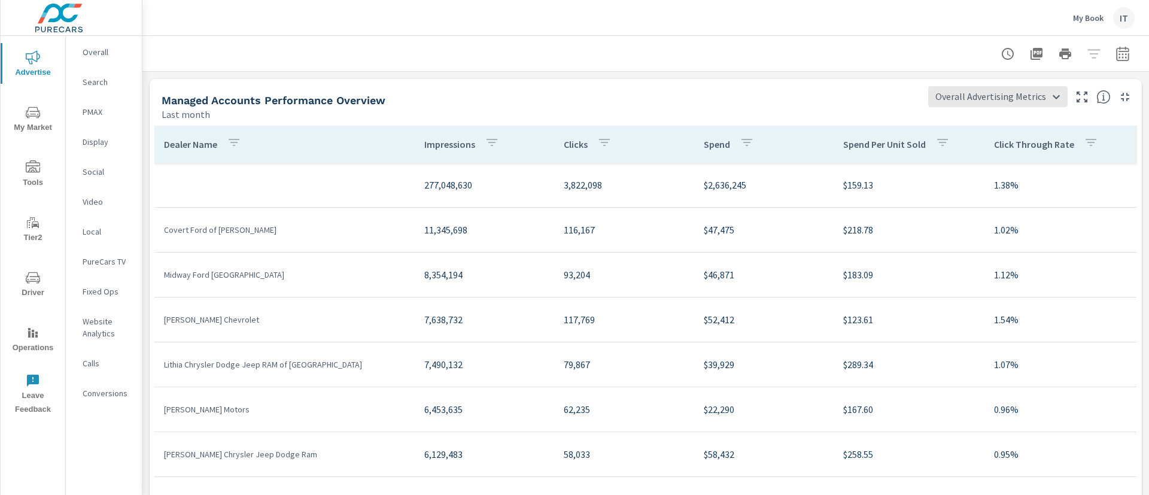
click at [664, 99] on div "Managed Accounts Performance Overview" at bounding box center [540, 100] width 757 height 14
click at [969, 101] on body "Advertise My Market Tools Tier2 Driver Operations Leave Feedback Overall Search…" at bounding box center [574, 247] width 1149 height 495
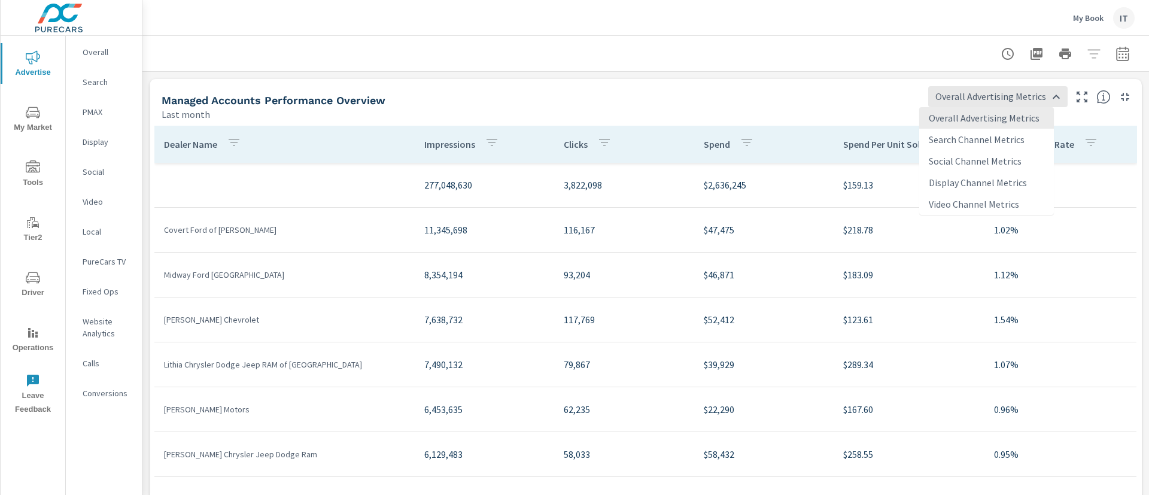
click at [807, 99] on div at bounding box center [574, 247] width 1149 height 495
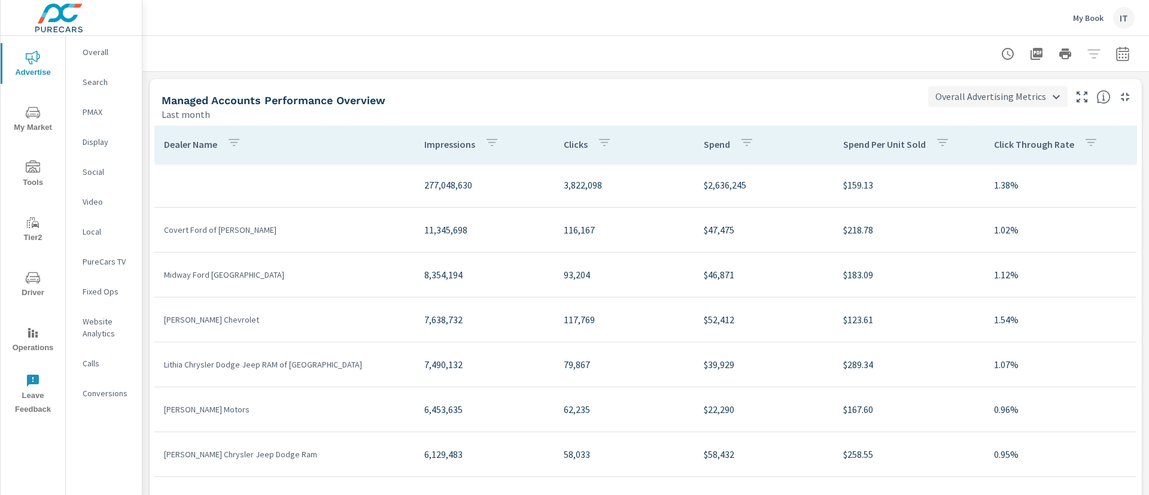
click at [953, 93] on body "Advertise My Market Tools Tier2 Driver Operations Leave Feedback Overall Search…" at bounding box center [574, 247] width 1149 height 495
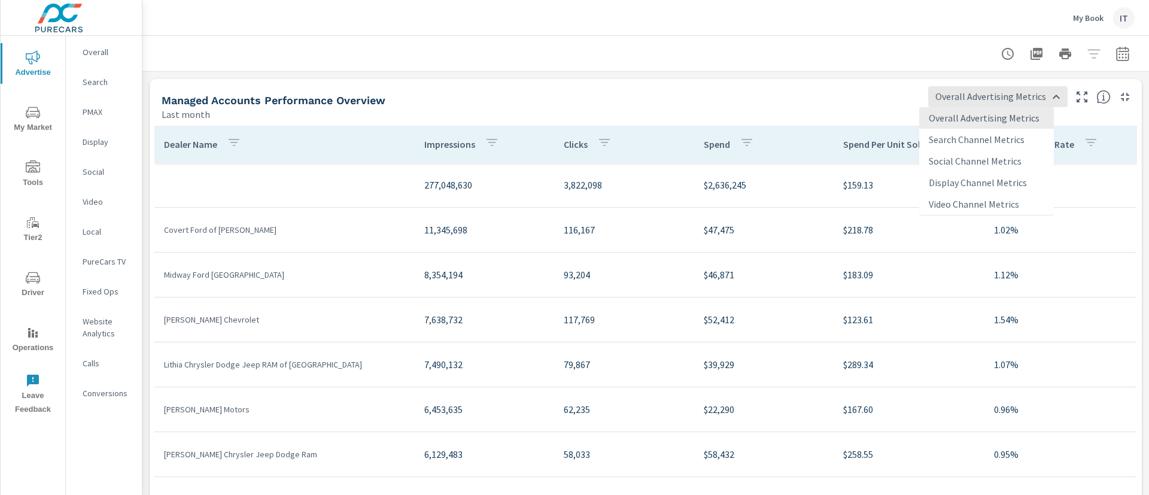
click at [977, 139] on li "Search Channel Metrics" at bounding box center [986, 140] width 135 height 22
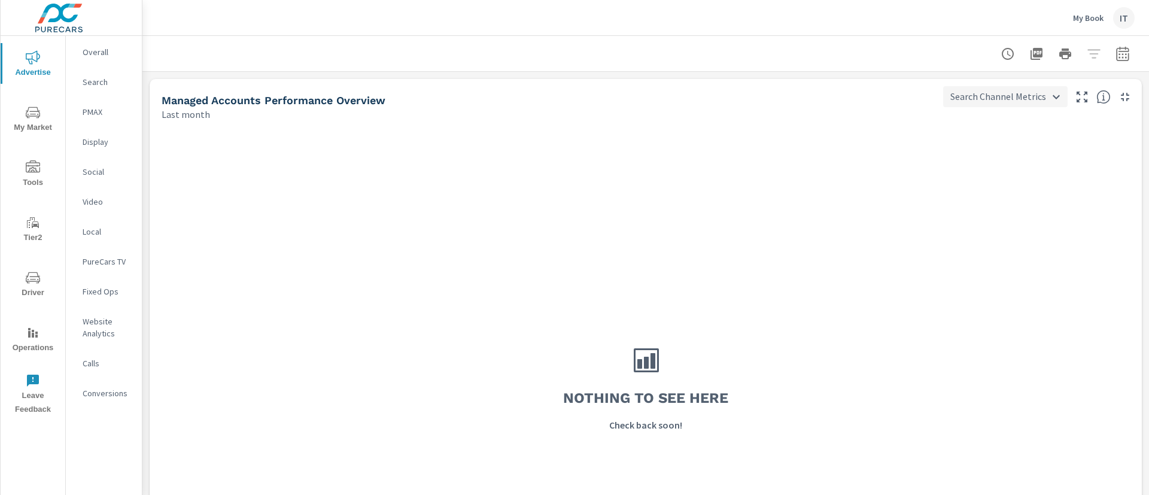
click at [993, 98] on body "Advertise My Market Tools Tier2 Driver Operations Leave Feedback Overall Search…" at bounding box center [574, 247] width 1149 height 495
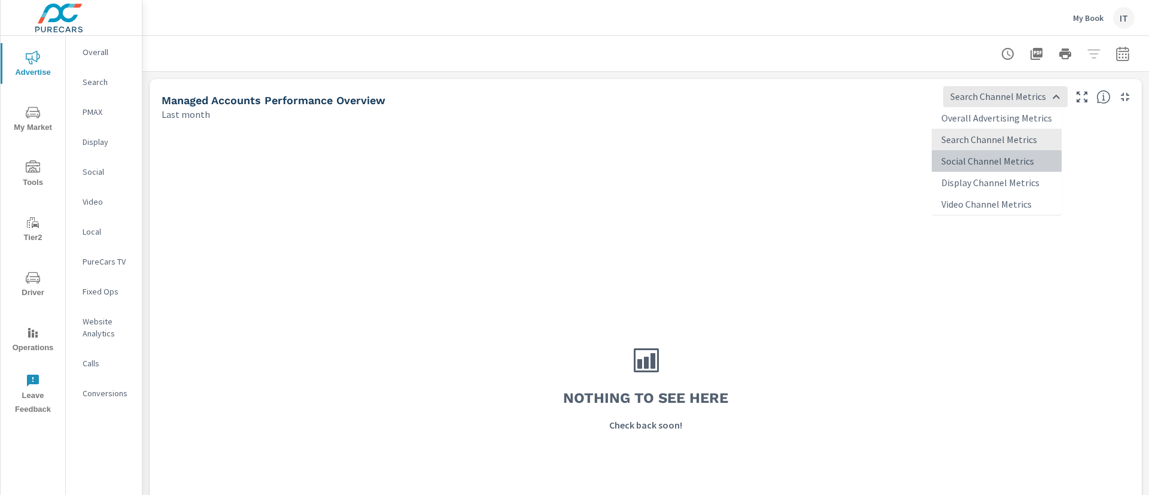
click at [1002, 169] on li "Social Channel Metrics" at bounding box center [997, 161] width 130 height 22
type input "Social Channel Metrics"
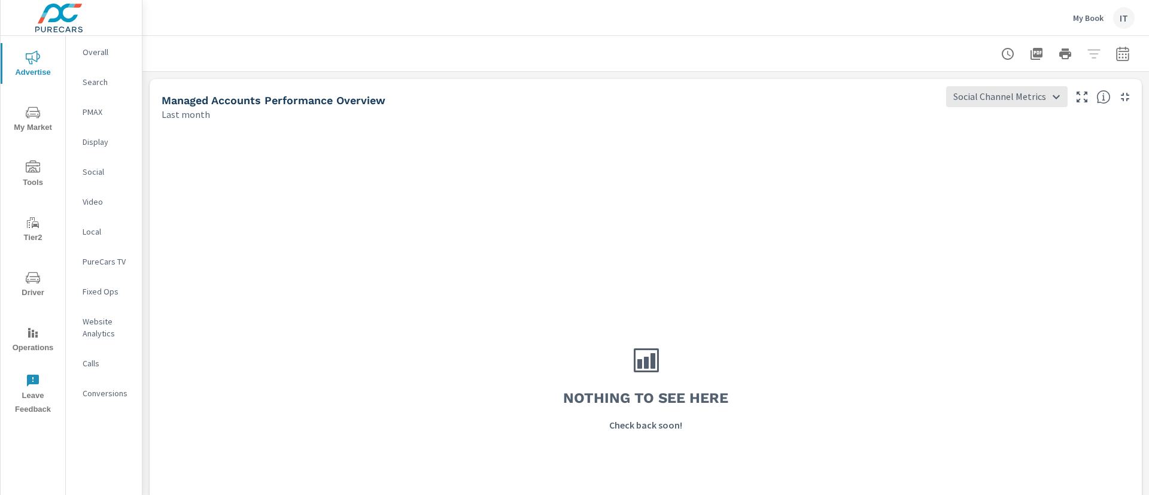
click at [1121, 28] on button "My Book IT" at bounding box center [1103, 17] width 71 height 35
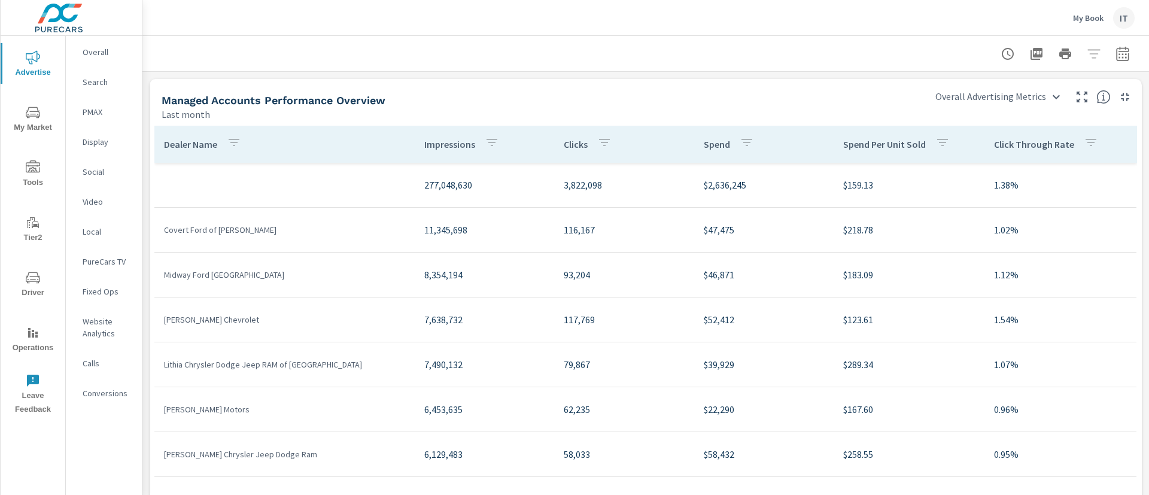
click at [1070, 8] on button "My Book IT" at bounding box center [1103, 17] width 71 height 35
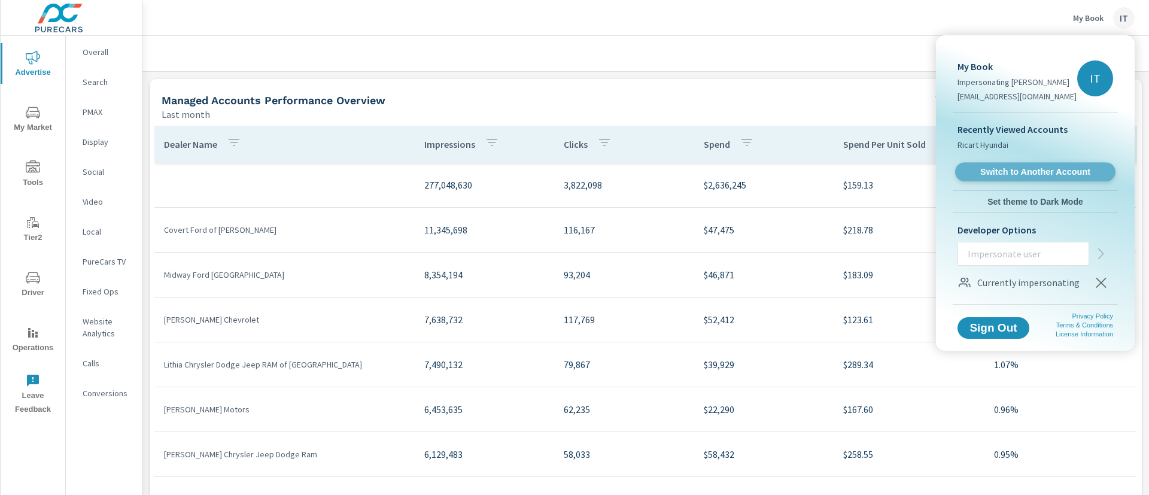
click at [1012, 169] on span "Switch to Another Account" at bounding box center [1035, 171] width 147 height 11
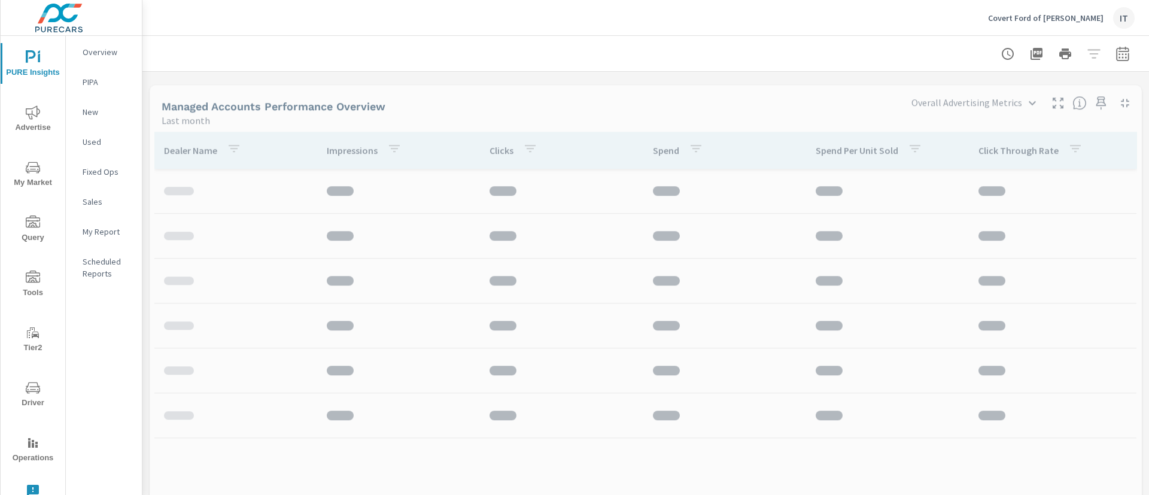
click at [25, 126] on span "Advertise" at bounding box center [32, 119] width 57 height 29
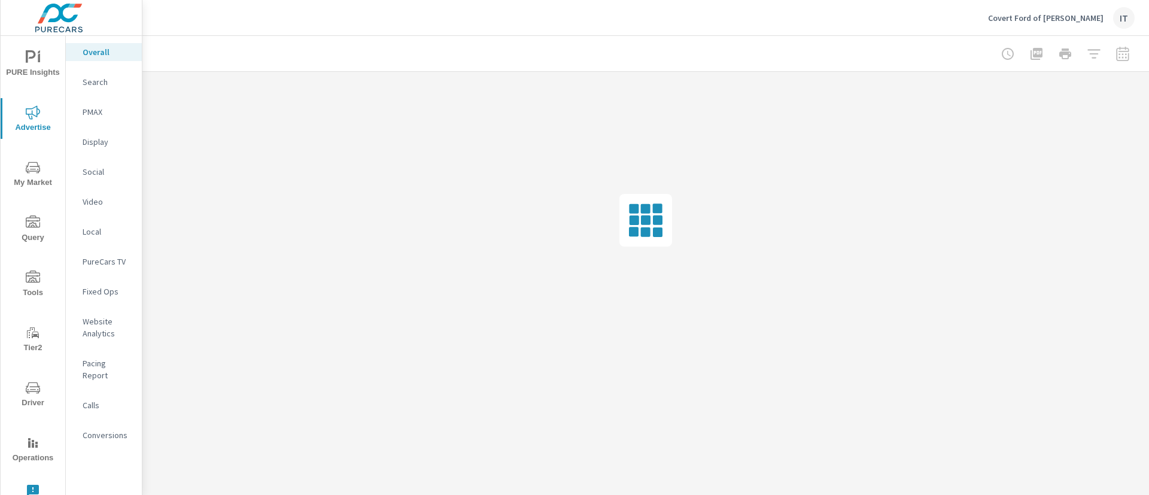
click at [82, 47] on div "Overall" at bounding box center [104, 52] width 76 height 18
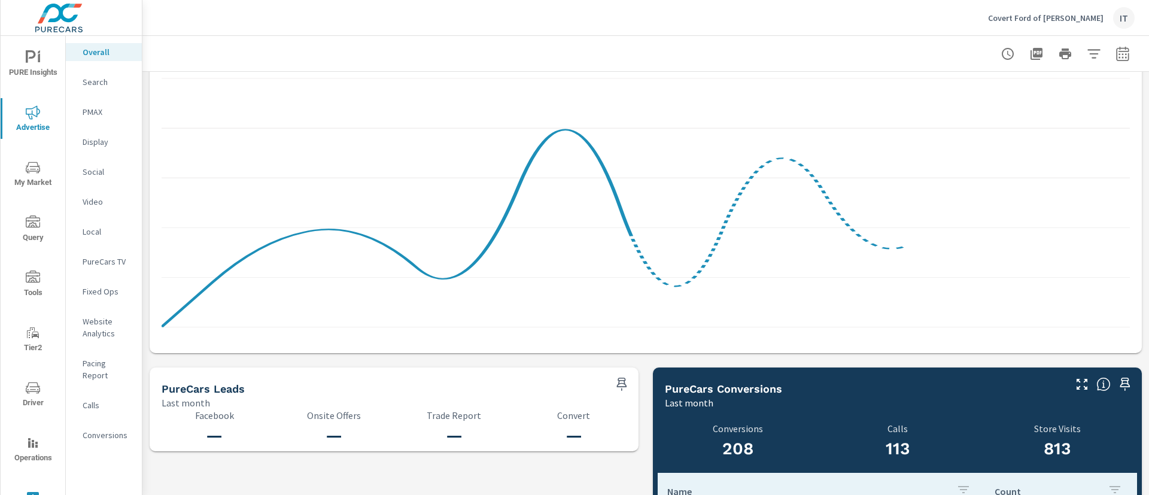
scroll to position [1246, 0]
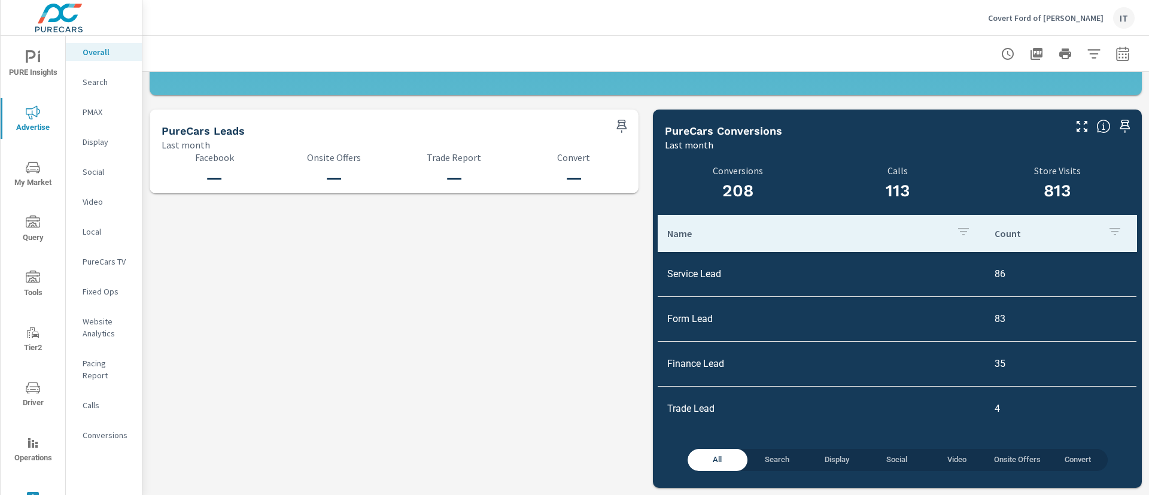
click at [1083, 14] on p "Covert Ford of [PERSON_NAME]" at bounding box center [1046, 18] width 116 height 11
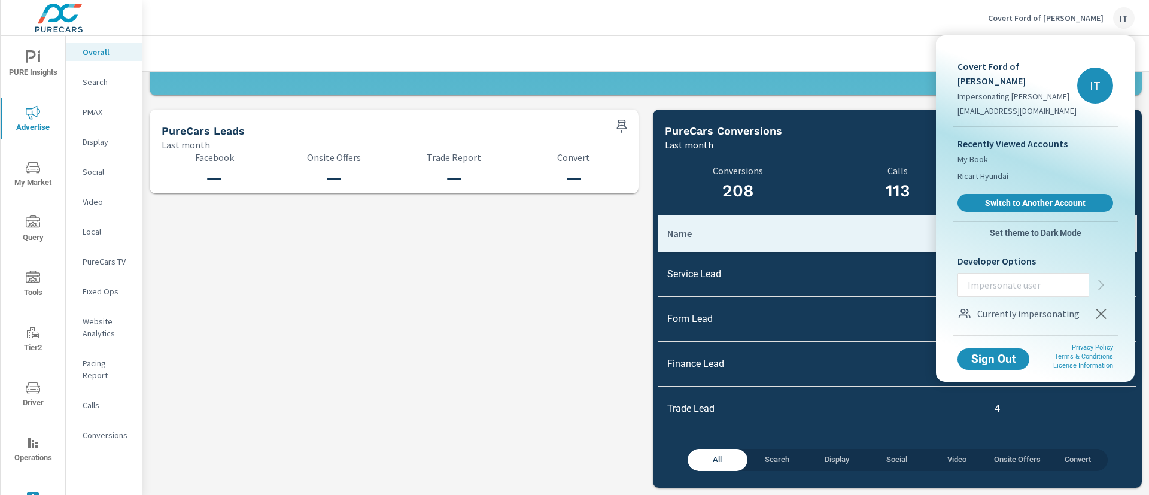
click at [1101, 306] on icon "button" at bounding box center [1101, 313] width 14 height 14
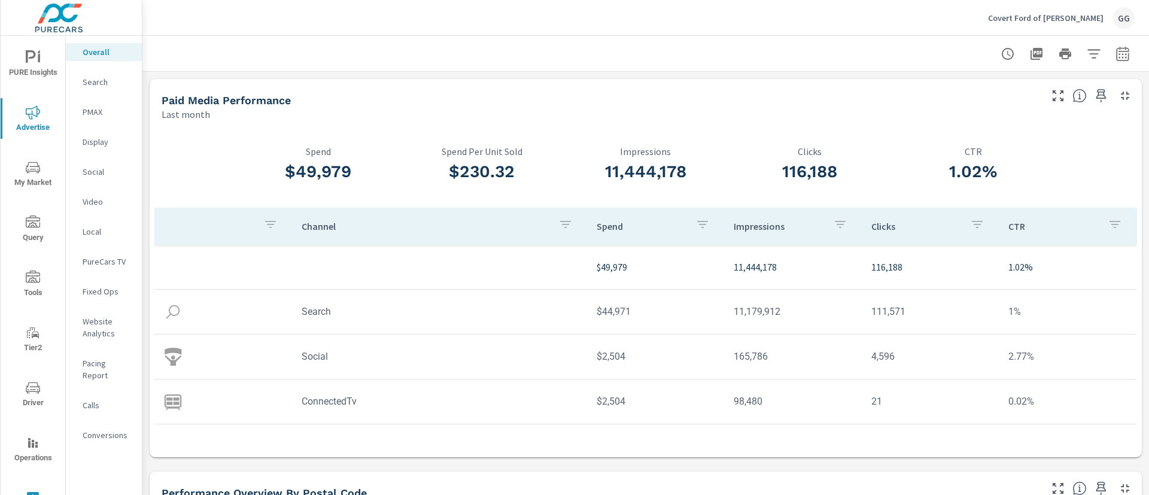
click at [1095, 40] on div at bounding box center [646, 53] width 978 height 35
click at [1083, 26] on div "Covert Ford of Hutto GG" at bounding box center [1061, 18] width 147 height 22
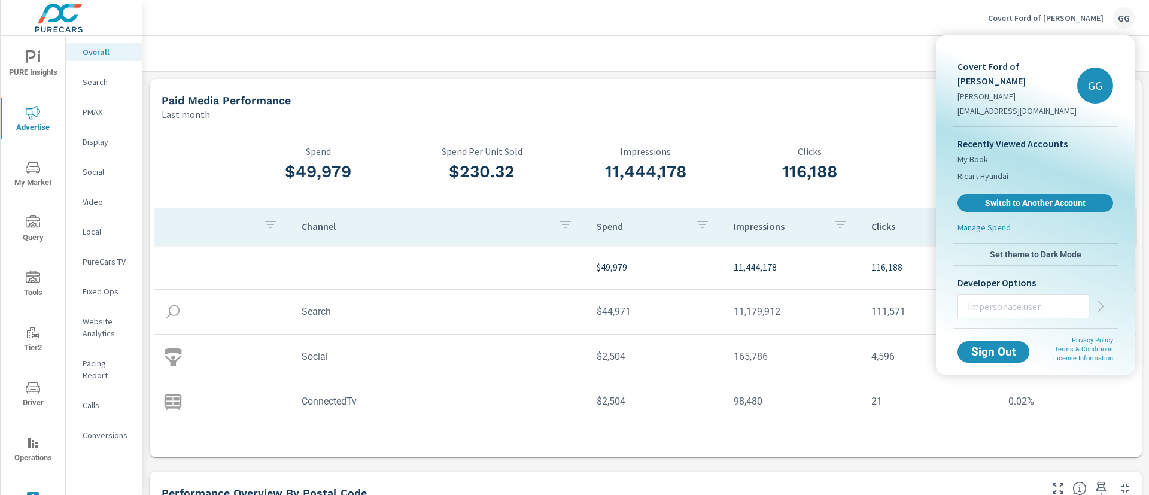
click at [757, 26] on div at bounding box center [574, 247] width 1149 height 495
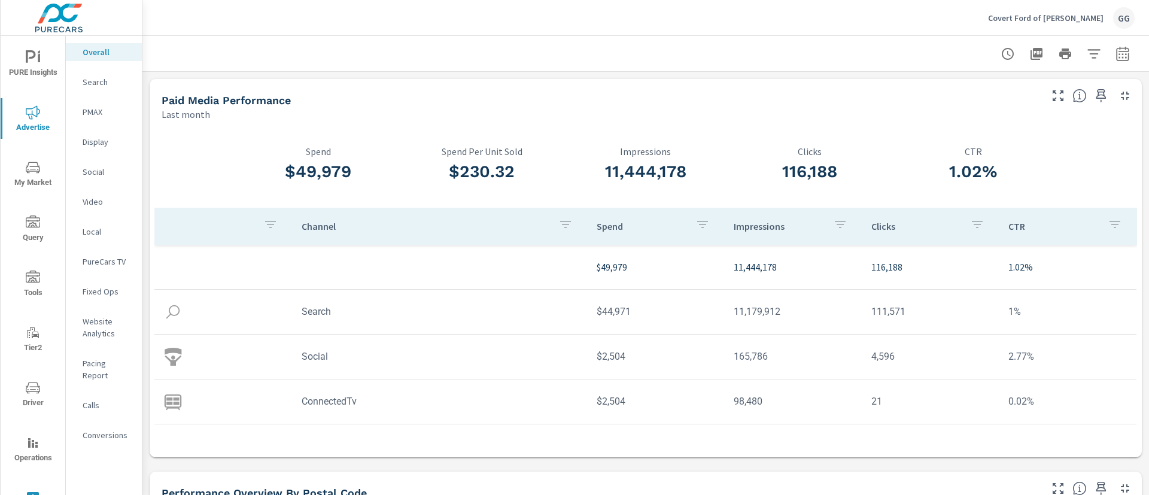
click at [1054, 20] on p "Covert Ford of Hutto" at bounding box center [1046, 18] width 116 height 11
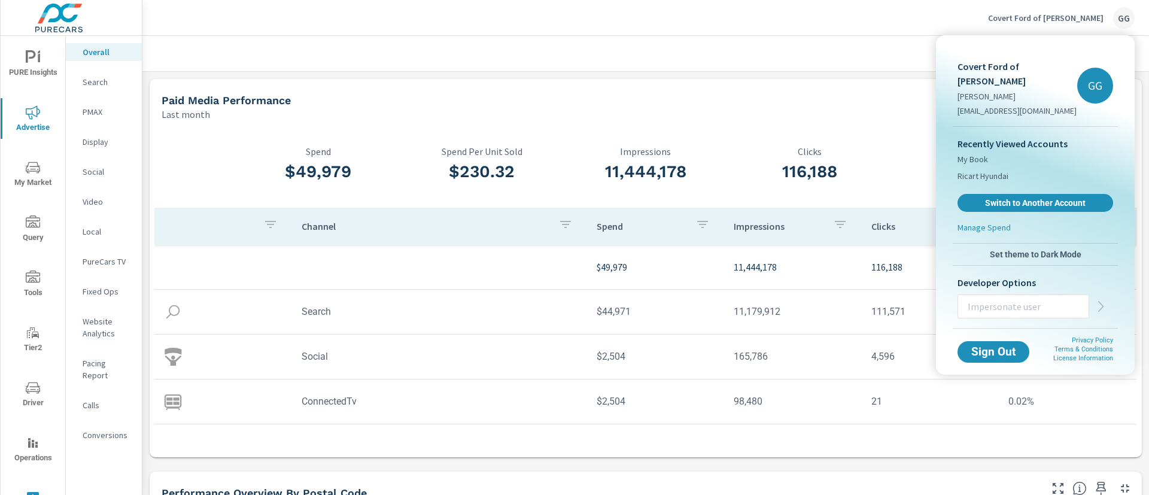
click at [733, 28] on div at bounding box center [574, 247] width 1149 height 495
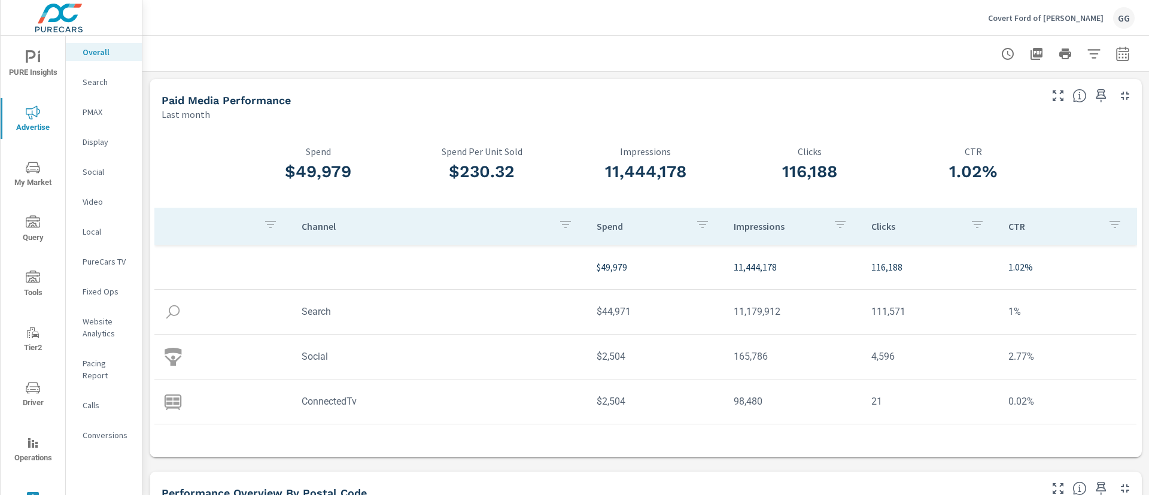
click at [508, 45] on div at bounding box center [646, 53] width 978 height 35
click at [1086, 4] on button "Covert Ford of Hutto GG" at bounding box center [1061, 17] width 156 height 35
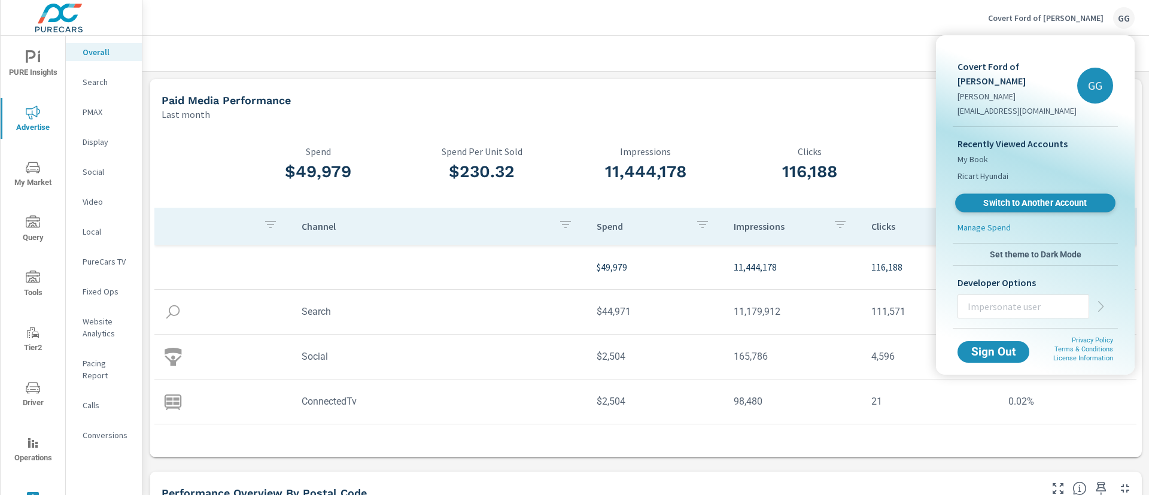
click at [1027, 198] on span "Switch to Another Account" at bounding box center [1035, 203] width 147 height 11
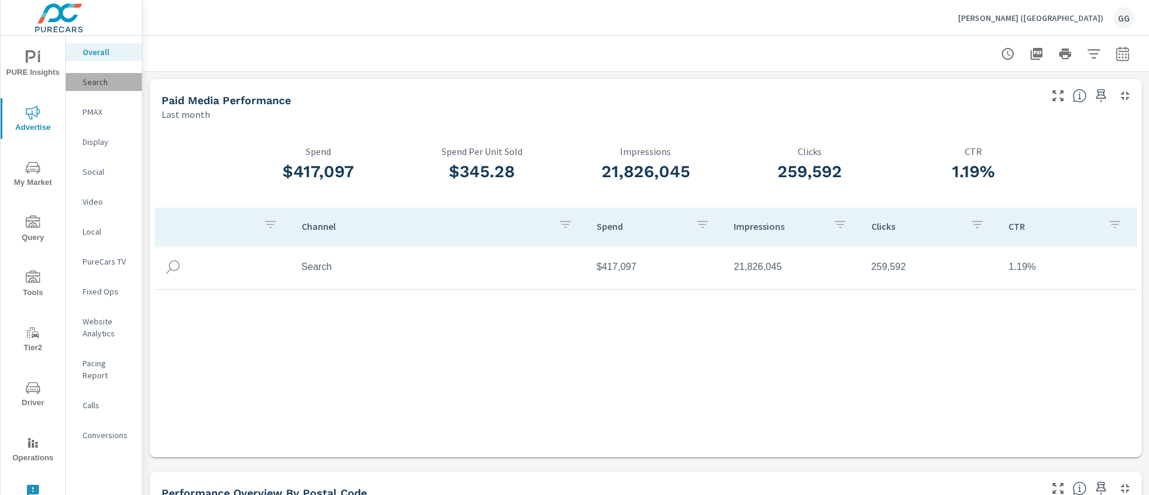
click at [99, 87] on p "Search" at bounding box center [108, 82] width 50 height 12
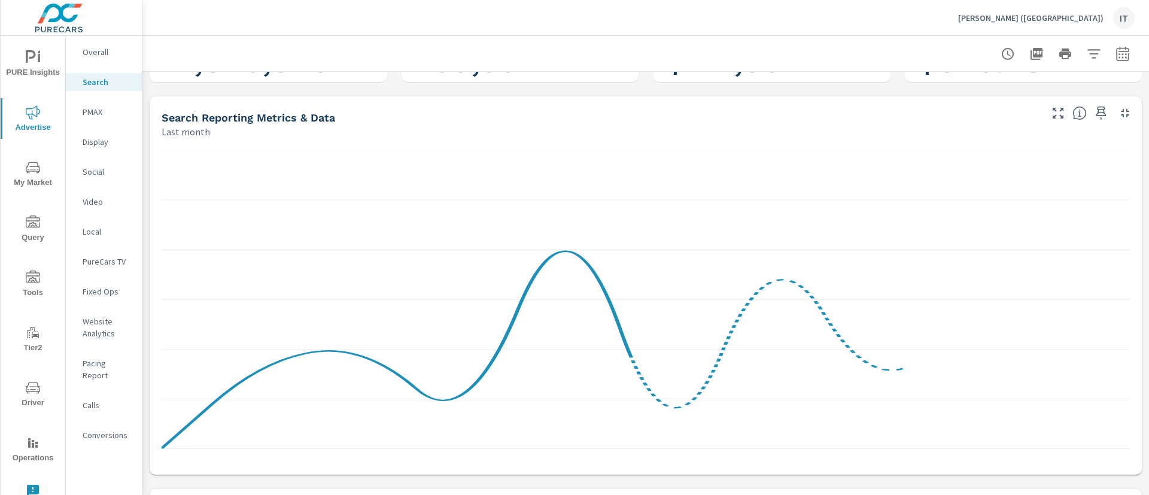
scroll to position [359, 0]
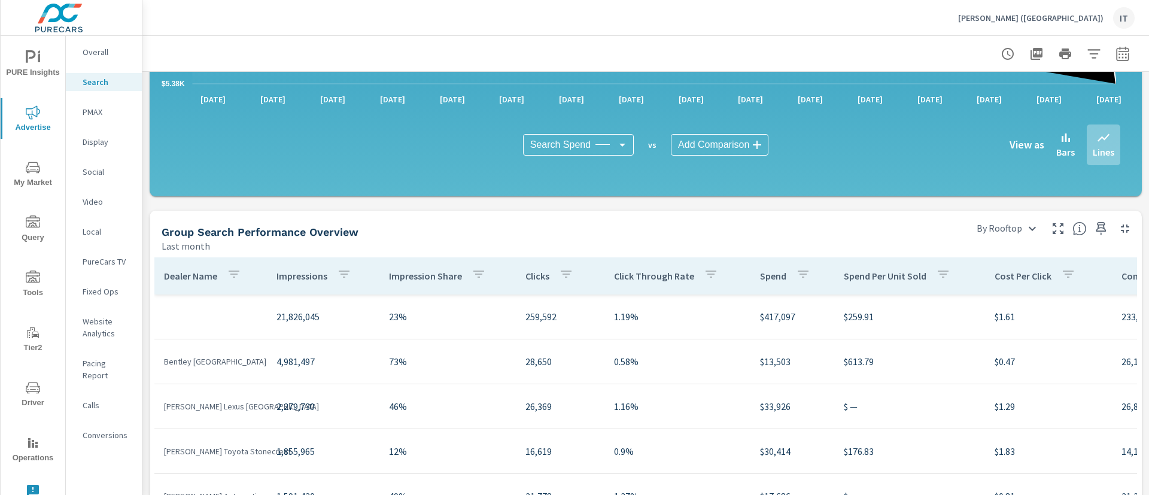
click at [110, 168] on p "Social" at bounding box center [108, 172] width 50 height 12
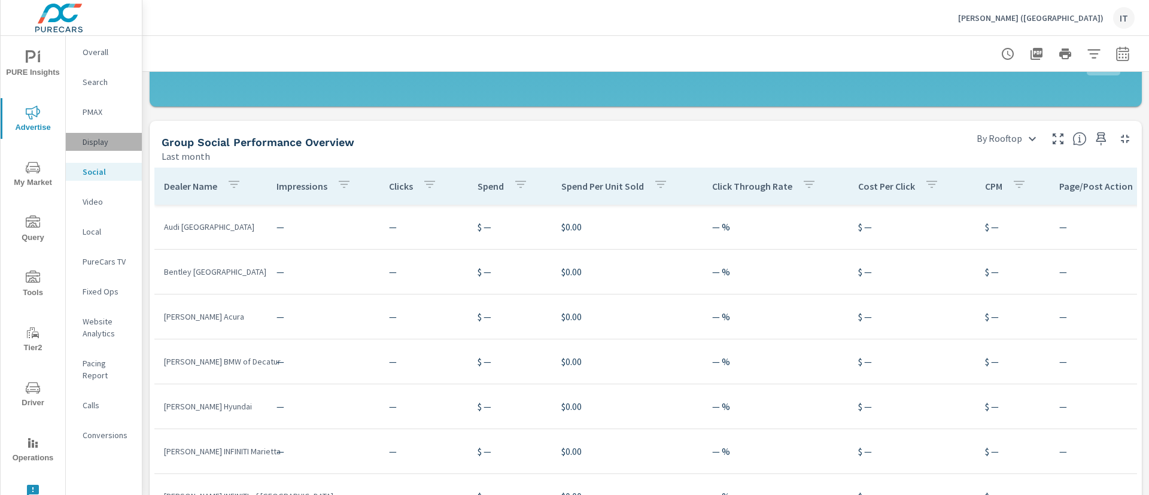
click at [96, 145] on p "Display" at bounding box center [108, 142] width 50 height 12
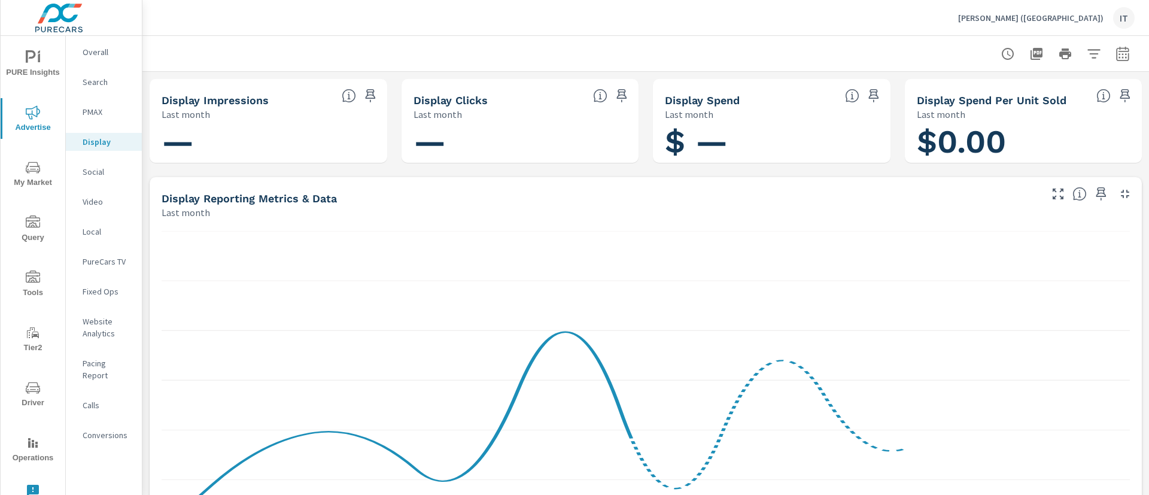
click at [116, 205] on p "Video" at bounding box center [108, 202] width 50 height 12
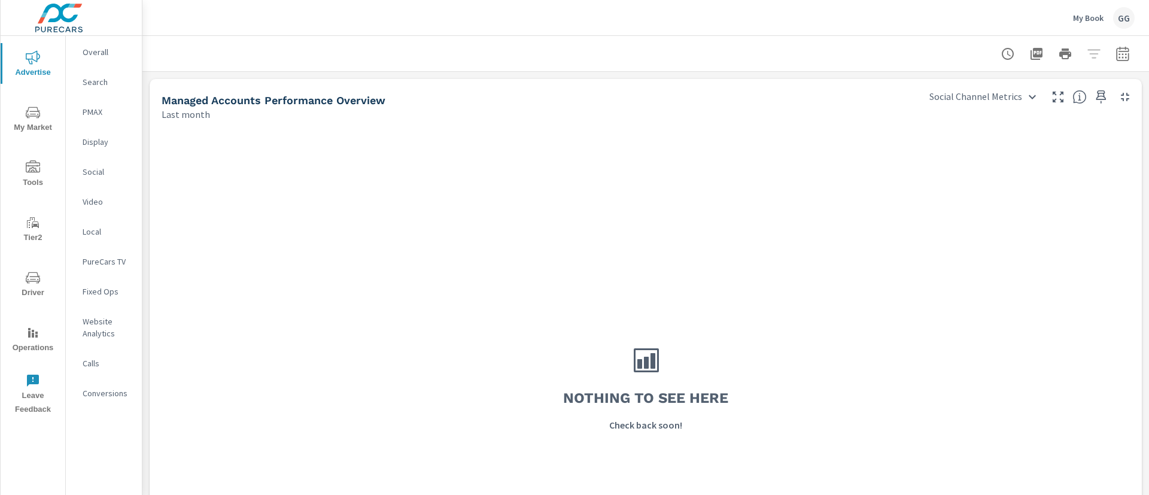
click at [1088, 32] on button "My Book GG" at bounding box center [1103, 17] width 71 height 35
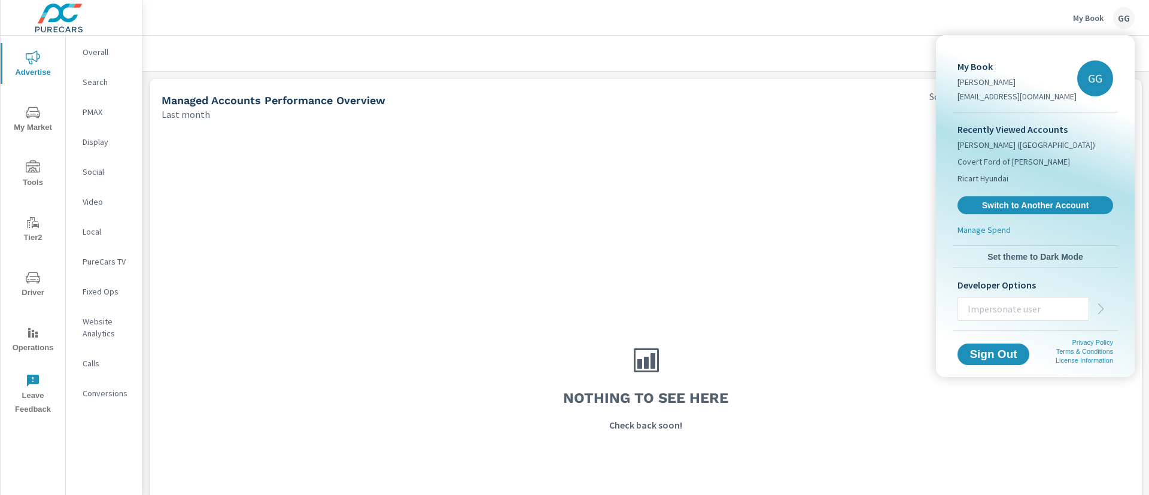
click at [1040, 313] on input "text" at bounding box center [1023, 308] width 130 height 31
type input "T"
type input "taylorw@purecars.com"
click at [1091, 307] on button "button" at bounding box center [1101, 309] width 24 height 24
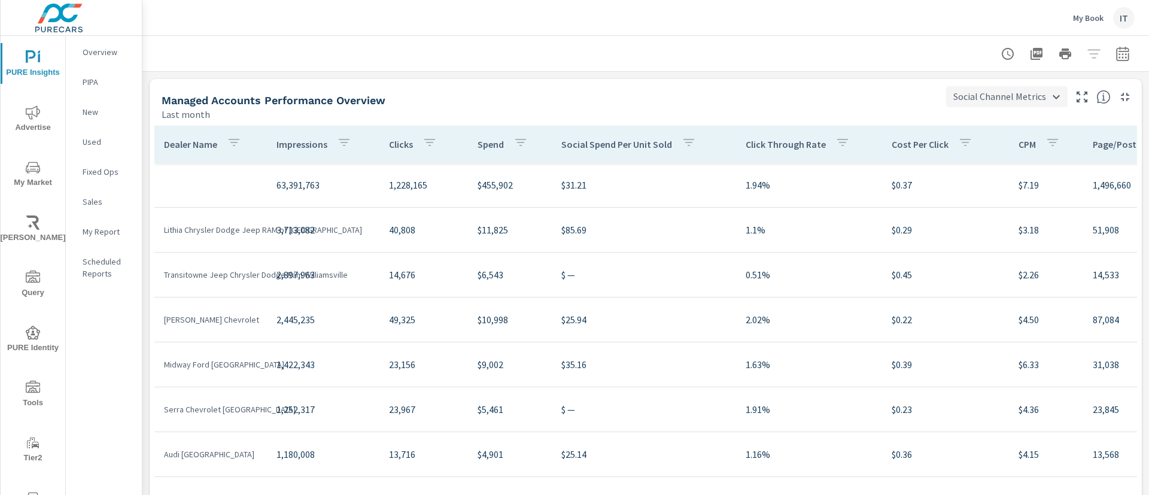
click at [951, 102] on body "PURE Insights Advertise My Market [PERSON_NAME] Query PURE Identity Tools Tier2…" at bounding box center [574, 247] width 1149 height 495
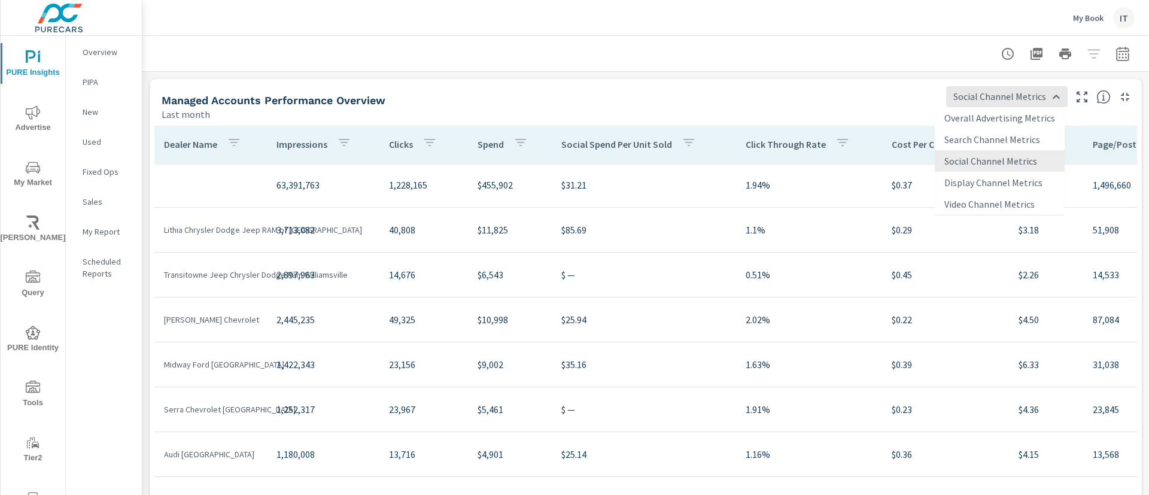
click at [995, 167] on li "Social Channel Metrics" at bounding box center [1000, 161] width 130 height 22
click at [949, 93] on body "PURE Insights Advertise My Market [PERSON_NAME] Query PURE Identity Tools Tier2…" at bounding box center [574, 247] width 1149 height 495
click at [1103, 56] on div at bounding box center [574, 247] width 1149 height 495
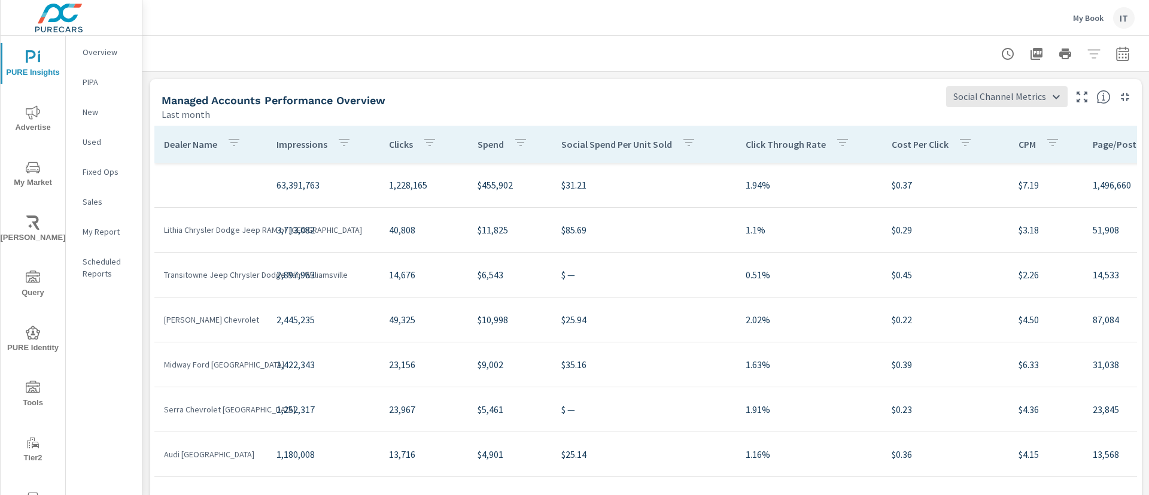
click at [1116, 52] on icon "button" at bounding box center [1123, 54] width 14 height 14
select select "Last month"
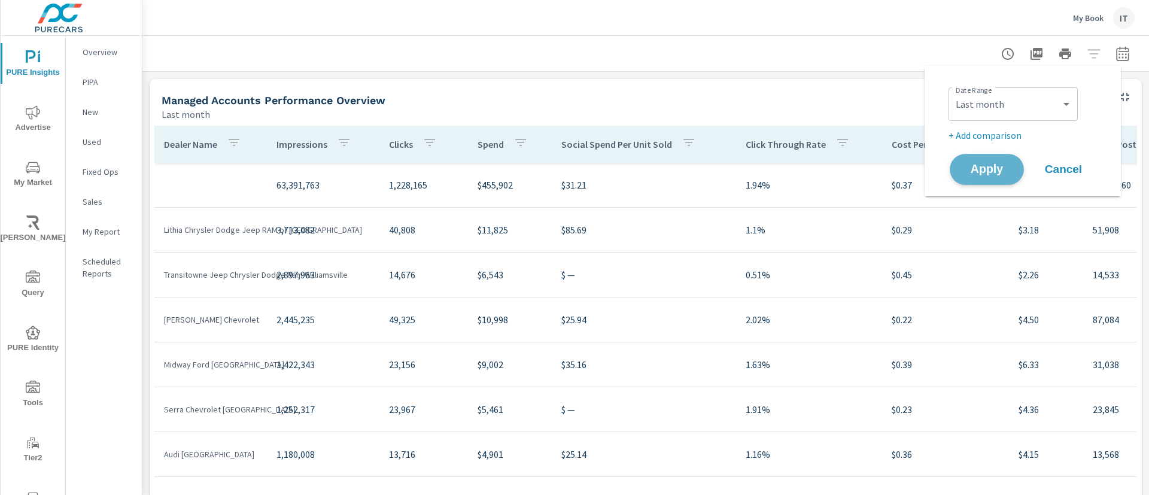
click at [980, 158] on button "Apply" at bounding box center [987, 169] width 74 height 31
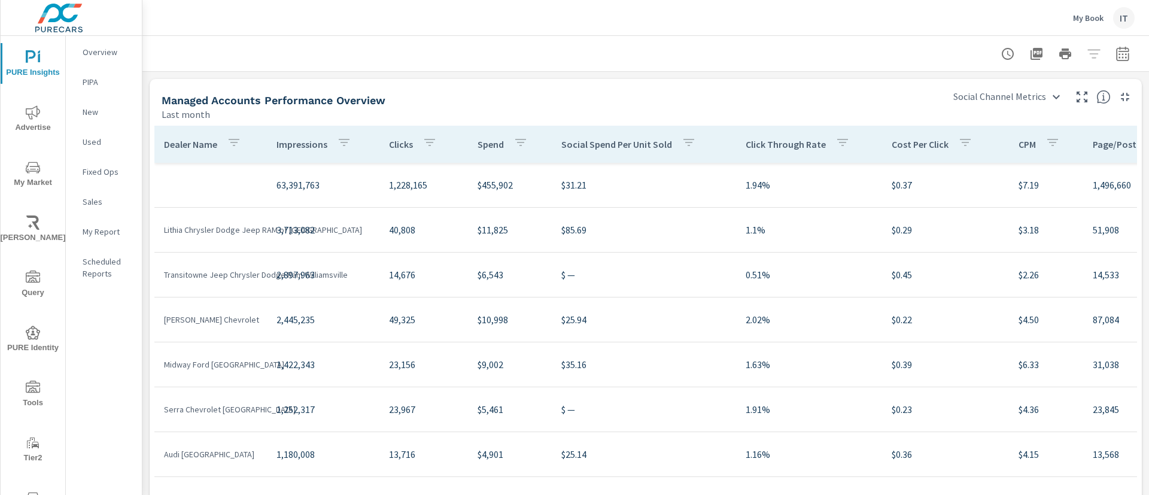
click at [1102, 68] on div at bounding box center [646, 53] width 978 height 35
click at [1116, 60] on icon "button" at bounding box center [1122, 53] width 13 height 14
select select "Last month"
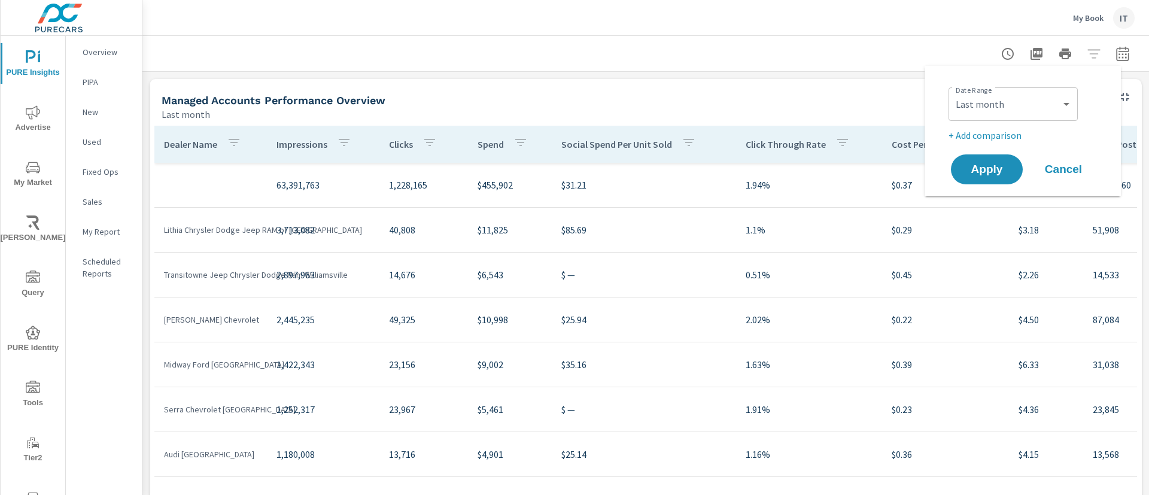
click at [1015, 132] on p "+ Add comparison" at bounding box center [1025, 135] width 153 height 14
select select "Previous period"
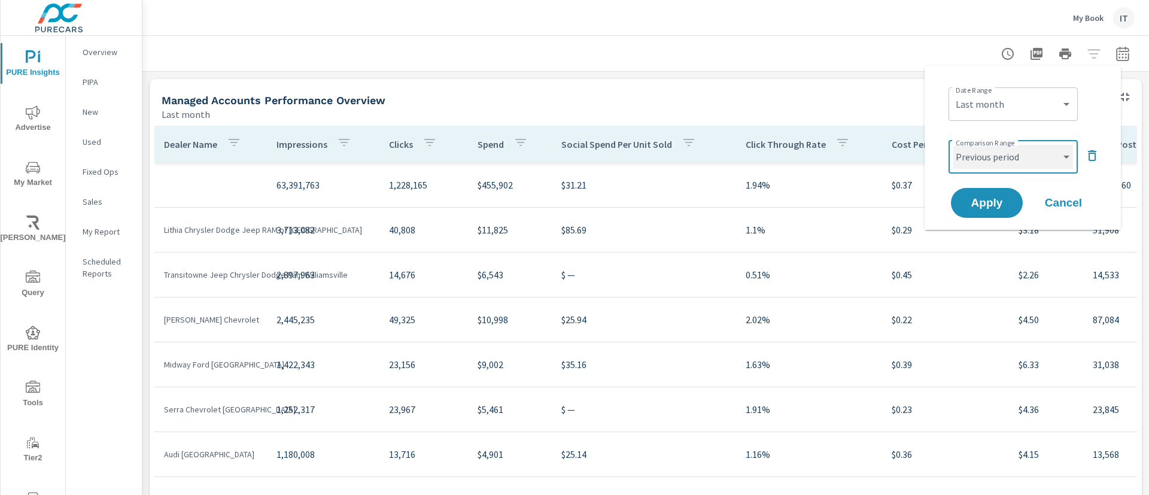
click at [962, 146] on select "Custom Previous period Previous month Previous year" at bounding box center [1014, 157] width 120 height 24
click at [1016, 108] on select "Custom [DATE] Last week Last 7 days Last 14 days Last 30 days Last 45 days Last…" at bounding box center [1014, 104] width 120 height 24
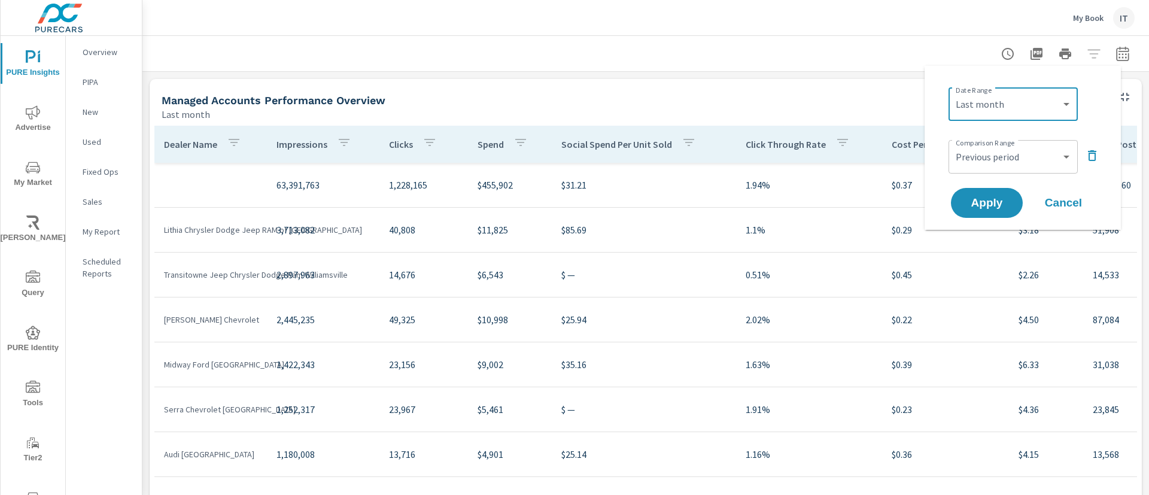
click at [733, 108] on div "Last month" at bounding box center [549, 114] width 775 height 14
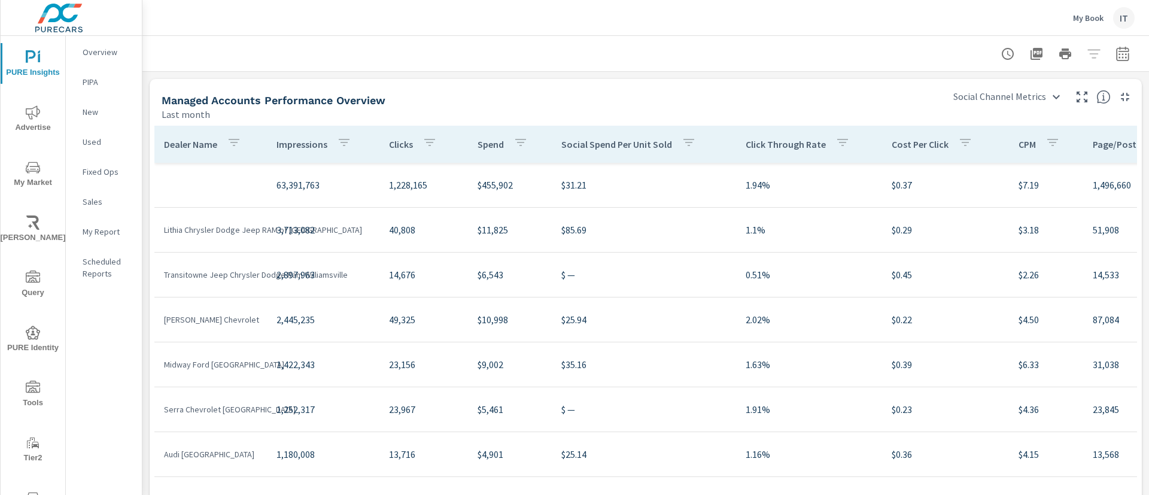
click at [302, 41] on div at bounding box center [646, 53] width 978 height 35
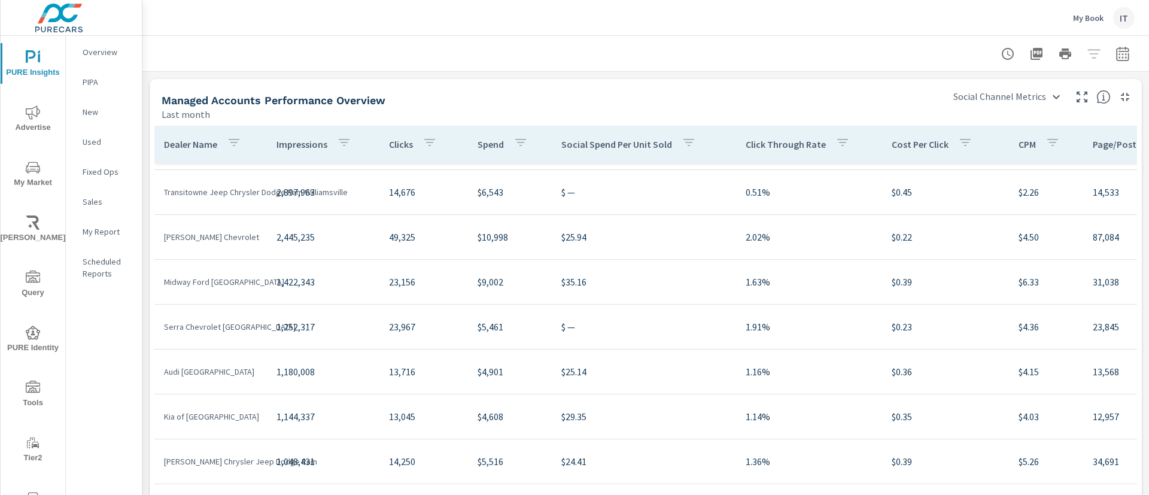
scroll to position [90, 0]
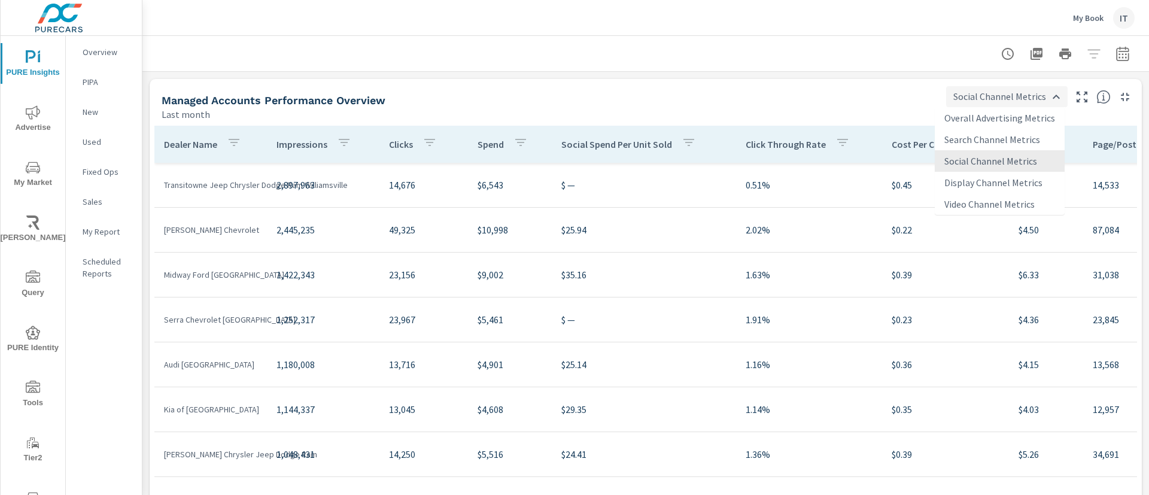
click at [954, 96] on body "PURE Insights Advertise My Market Riley AI Query PURE Identity Tools Tier2 Driv…" at bounding box center [574, 247] width 1149 height 495
click at [815, 98] on div at bounding box center [574, 247] width 1149 height 495
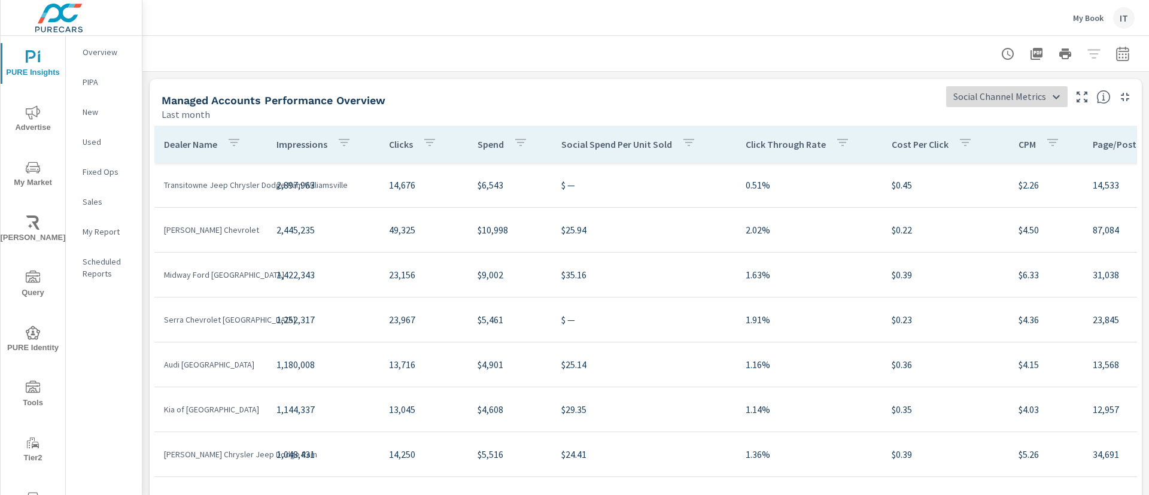
scroll to position [13, 0]
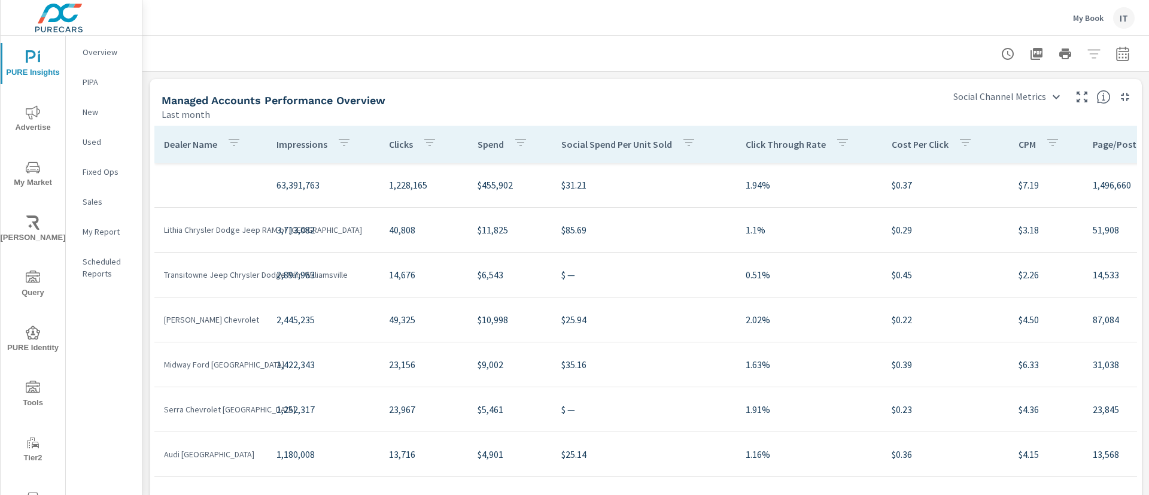
click at [858, 93] on div "Managed Accounts Performance Overview" at bounding box center [549, 100] width 775 height 14
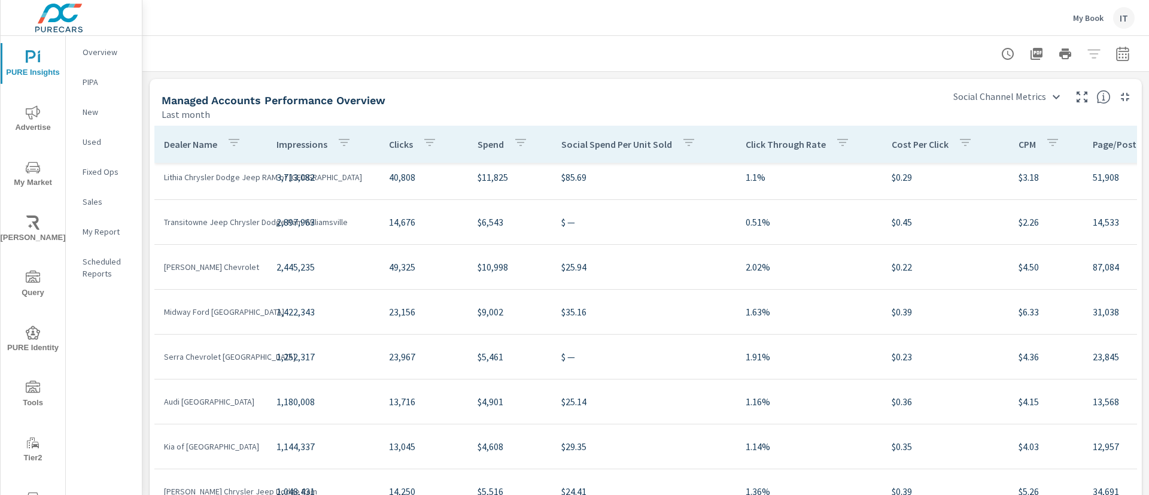
scroll to position [90, 0]
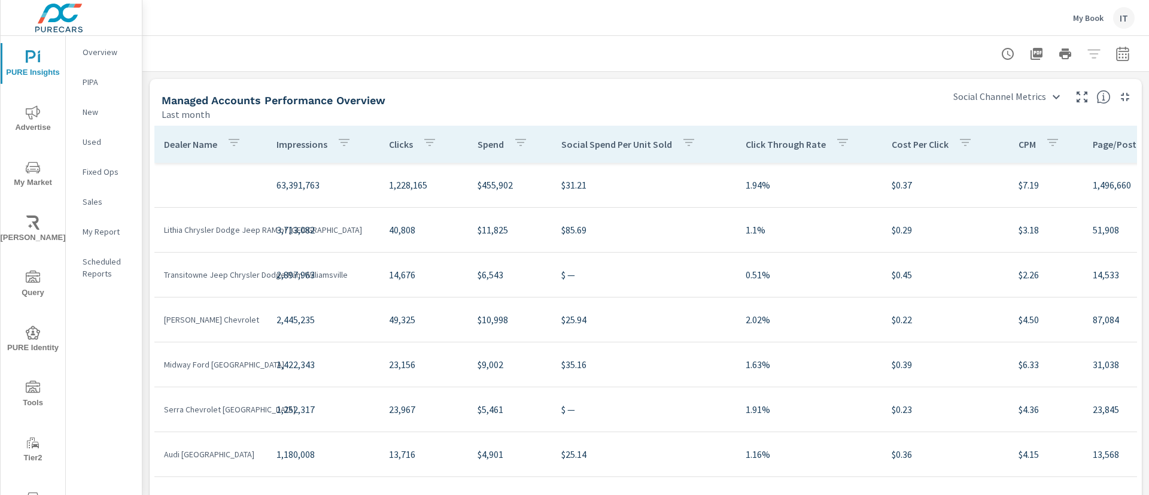
click at [737, 93] on div "Managed Accounts Performance Overview" at bounding box center [549, 100] width 775 height 14
click at [648, 95] on div "Managed Accounts Performance Overview" at bounding box center [549, 100] width 775 height 14
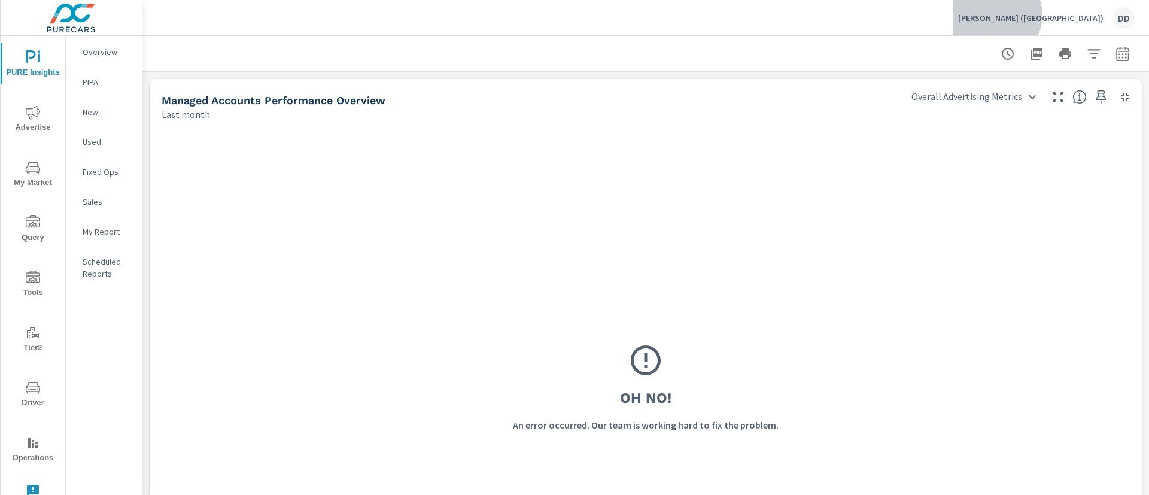
click at [1101, 15] on p "[PERSON_NAME] ([GEOGRAPHIC_DATA])" at bounding box center [1030, 18] width 145 height 11
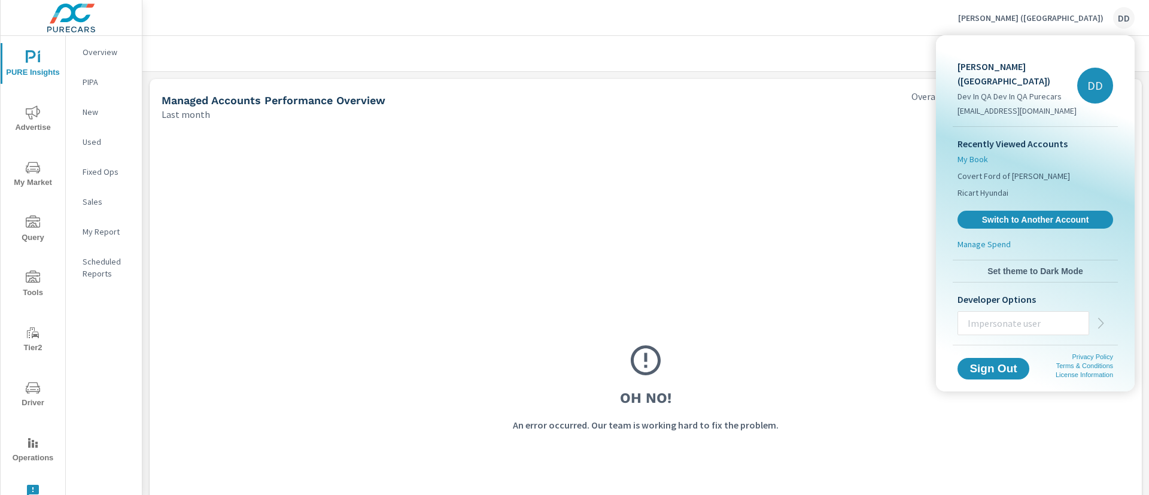
click at [967, 153] on span "My Book" at bounding box center [973, 159] width 31 height 12
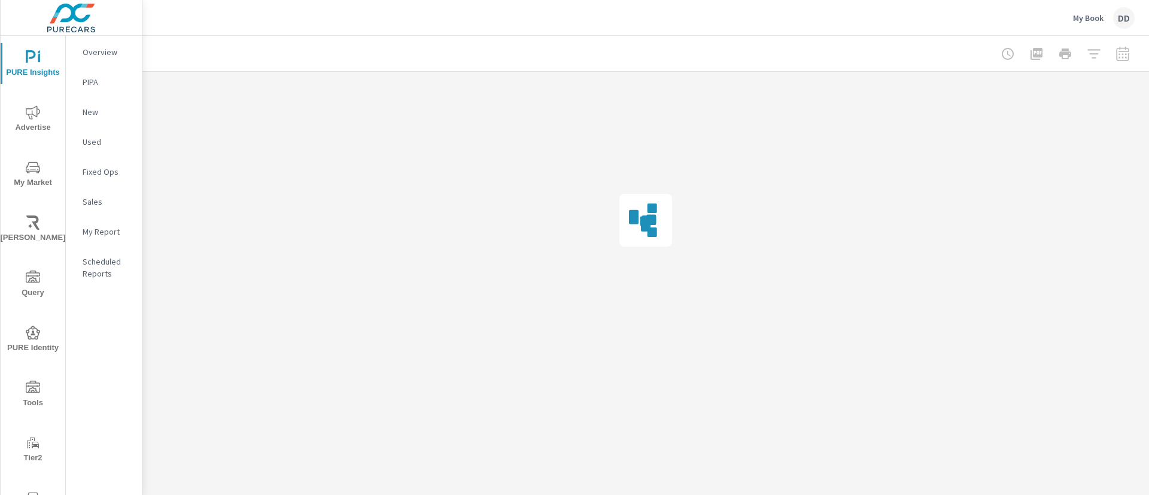
click at [1125, 18] on div "DD" at bounding box center [1124, 18] width 22 height 22
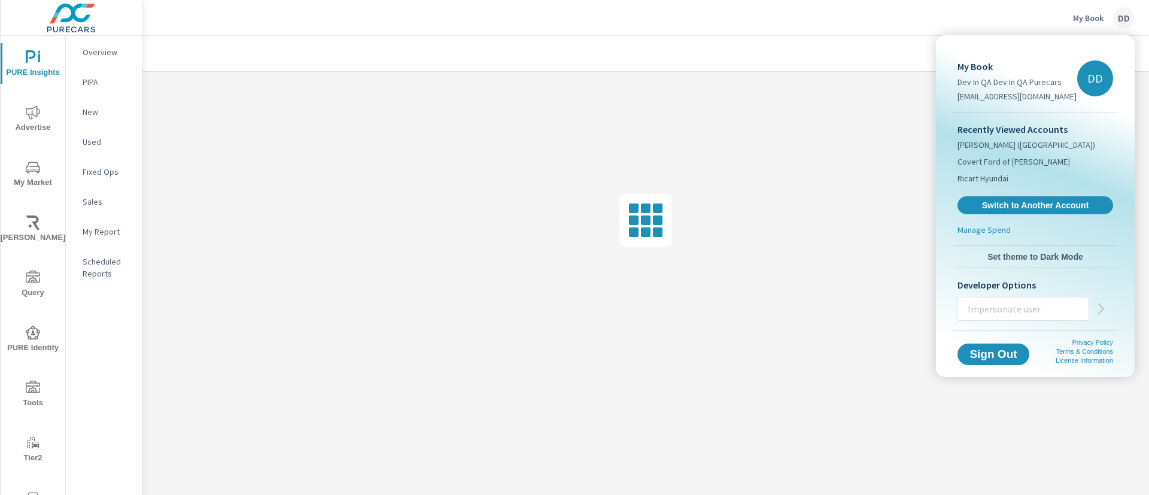
click at [1043, 303] on input "text" at bounding box center [1023, 308] width 130 height 31
type input "y"
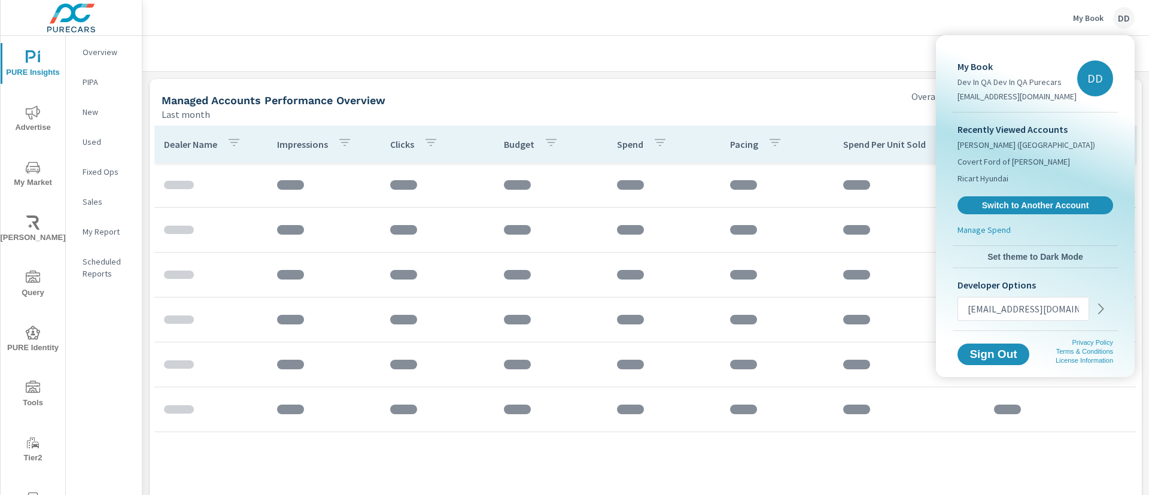
type input "[EMAIL_ADDRESS][DOMAIN_NAME]"
click at [1097, 309] on icon "button" at bounding box center [1101, 309] width 14 height 14
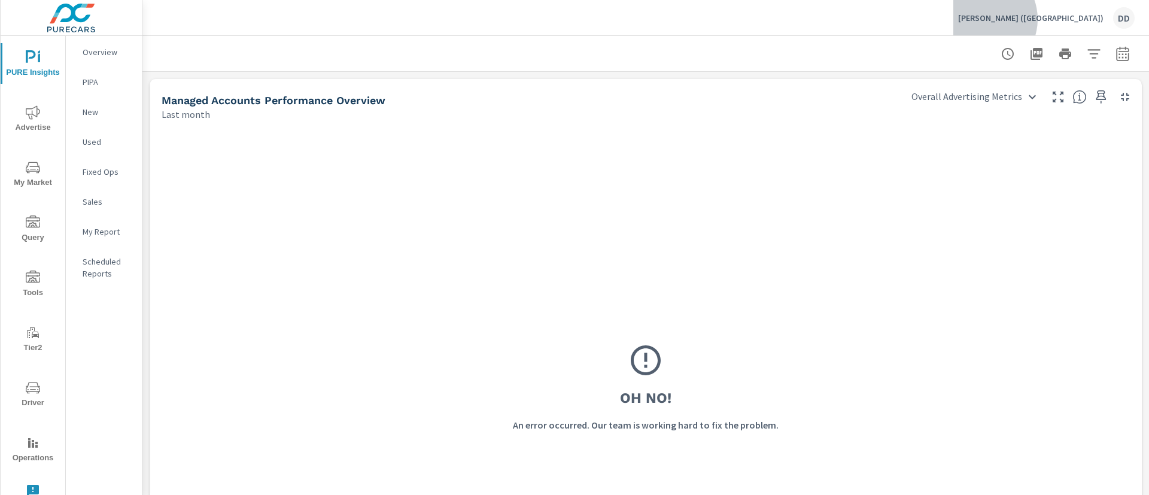
click at [1086, 19] on p "[PERSON_NAME] ([GEOGRAPHIC_DATA])" at bounding box center [1030, 18] width 145 height 11
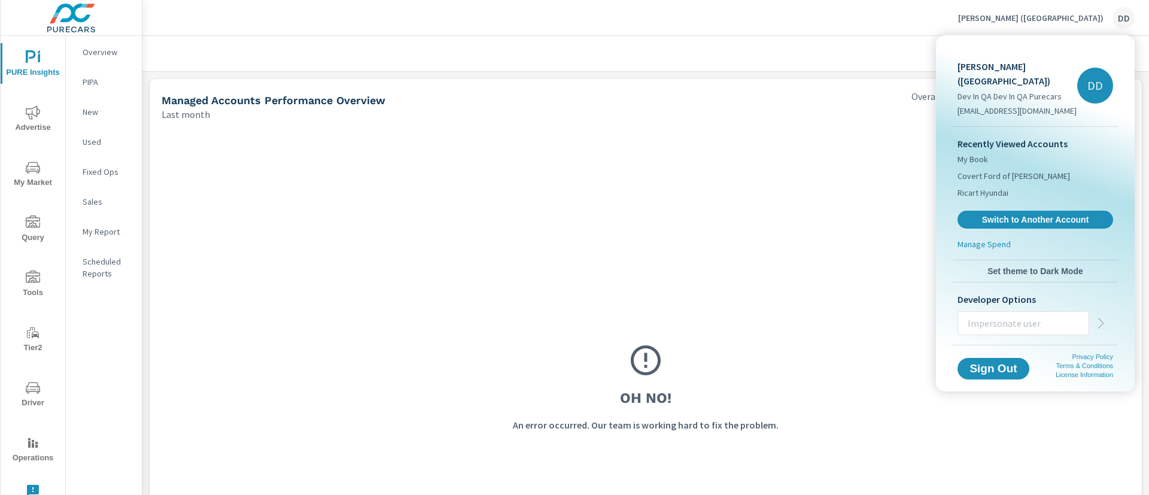
click at [1046, 308] on input "text" at bounding box center [1023, 323] width 130 height 31
paste input "[URL][DOMAIN_NAME]"
type input "[URL][DOMAIN_NAME]"
type input "[EMAIL_ADDRESS][DOMAIN_NAME]"
click at [1102, 316] on icon "button" at bounding box center [1101, 323] width 14 height 14
